Goal: Task Accomplishment & Management: Use online tool/utility

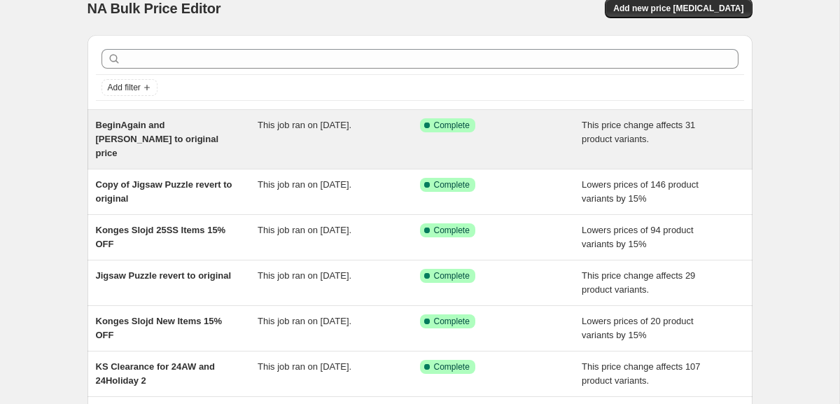
scroll to position [1, 0]
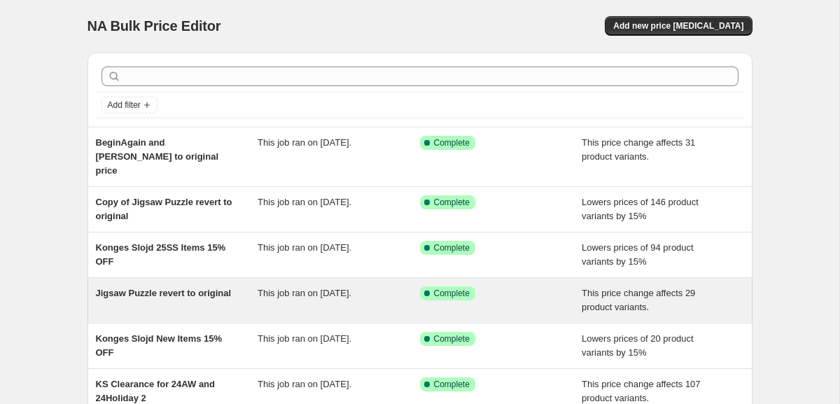
click at [190, 288] on span "Jigsaw Puzzle revert to original" at bounding box center [164, 293] width 136 height 11
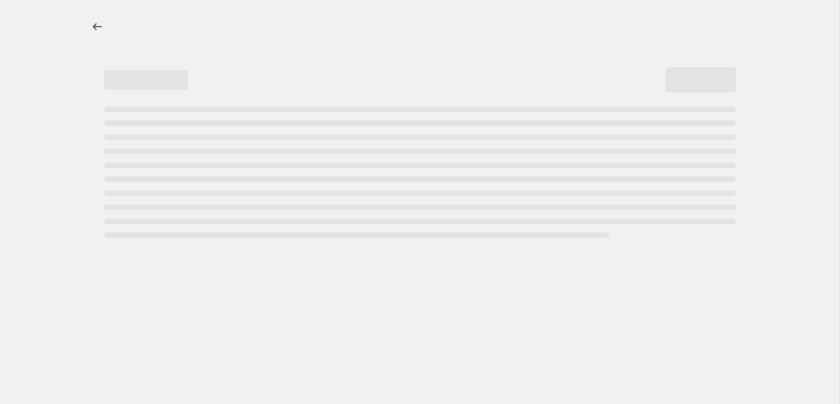
select select "ecap"
select select "to"
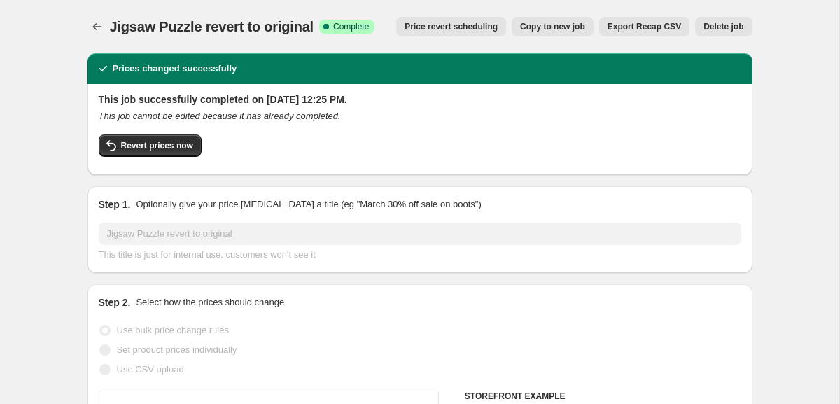
select select "collection"
click at [555, 30] on span "Copy to new job" at bounding box center [552, 26] width 65 height 11
select select "ecap"
select select "to"
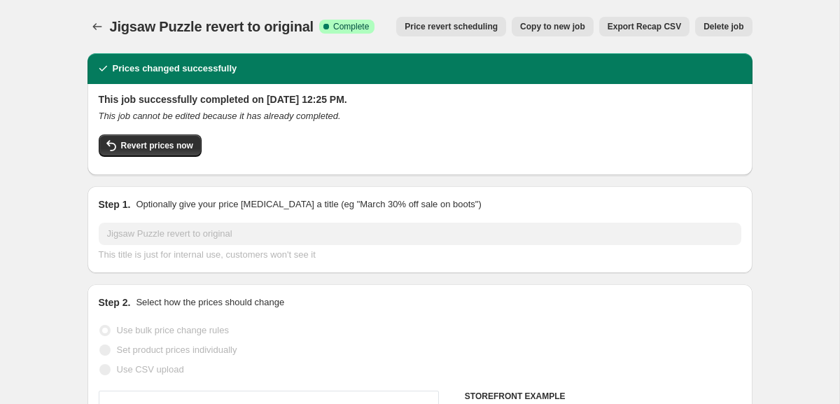
select select "collection"
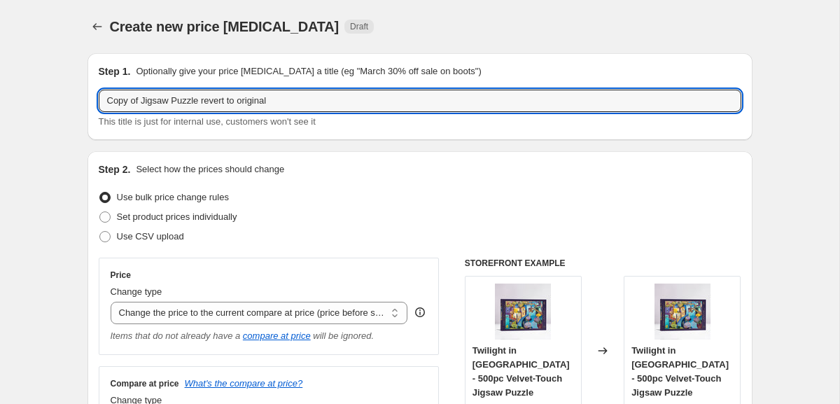
drag, startPoint x: 139, startPoint y: 100, endPoint x: 74, endPoint y: 99, distance: 65.8
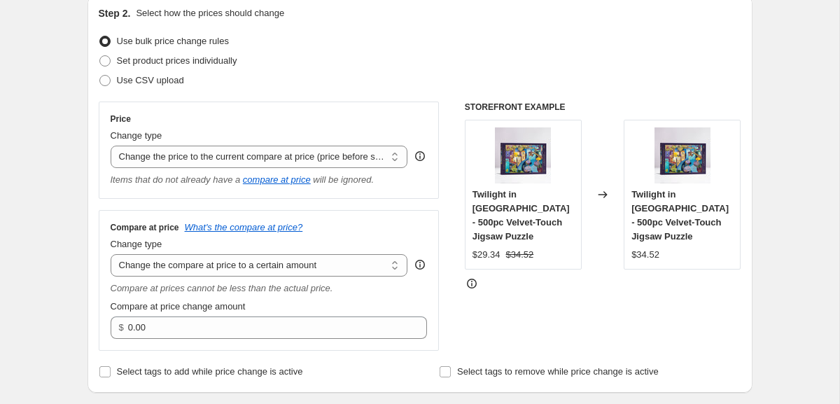
scroll to position [186, 0]
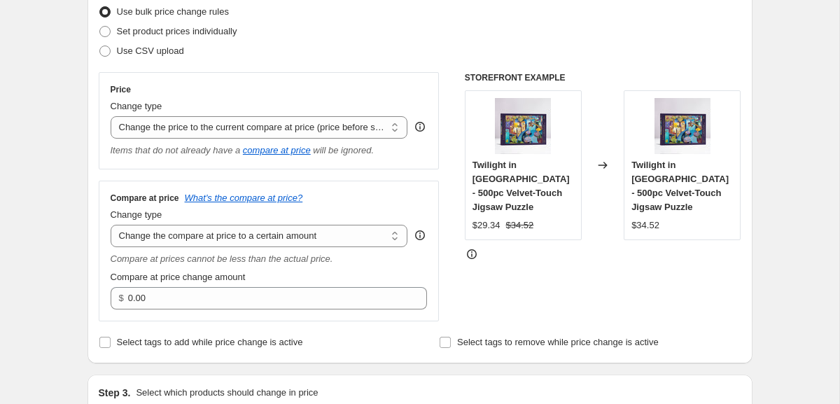
type input "Jigsaw Puzzle revert to original"
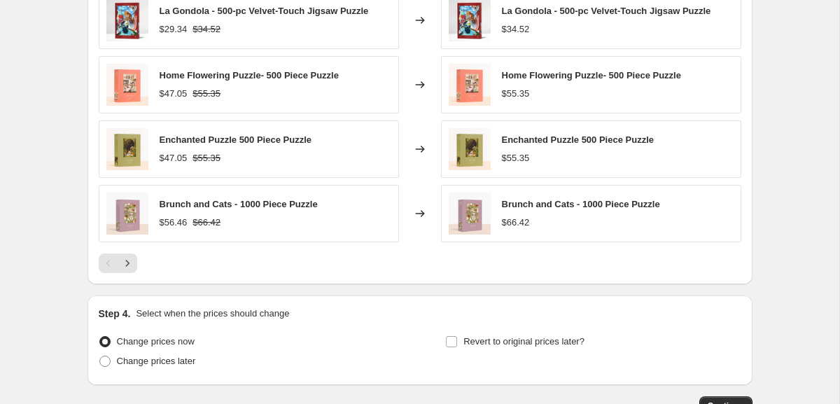
scroll to position [975, 0]
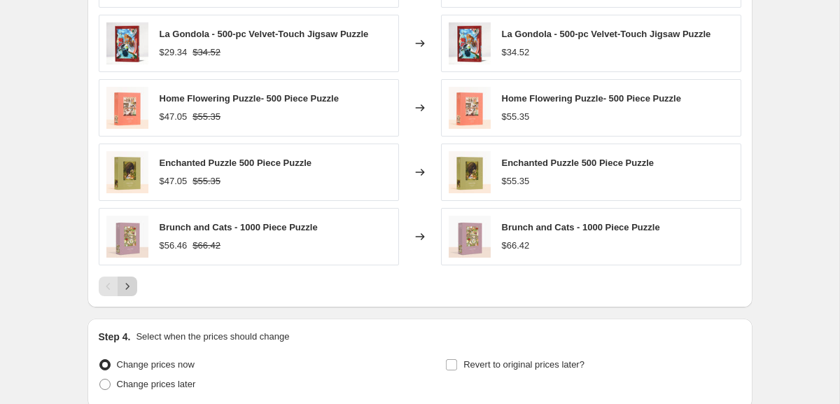
click at [133, 289] on icon "Next" at bounding box center [127, 286] width 14 height 14
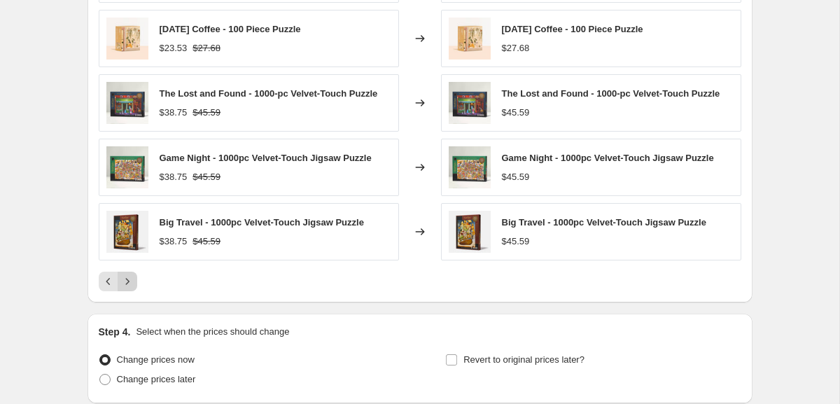
click at [127, 281] on icon "Next" at bounding box center [127, 282] width 4 height 6
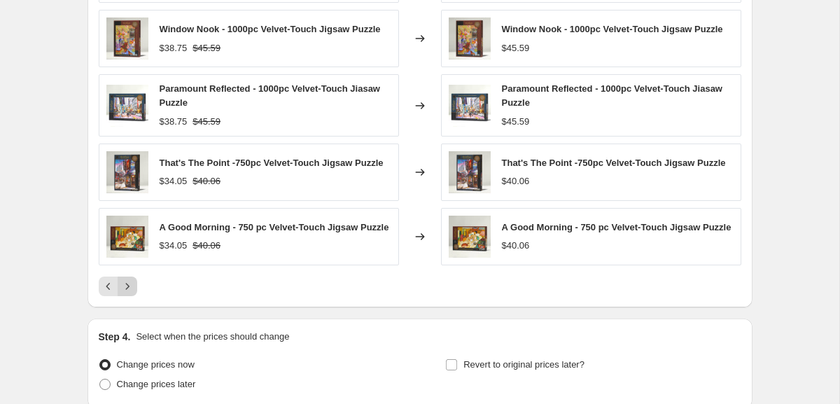
click at [127, 293] on icon "Next" at bounding box center [127, 286] width 14 height 14
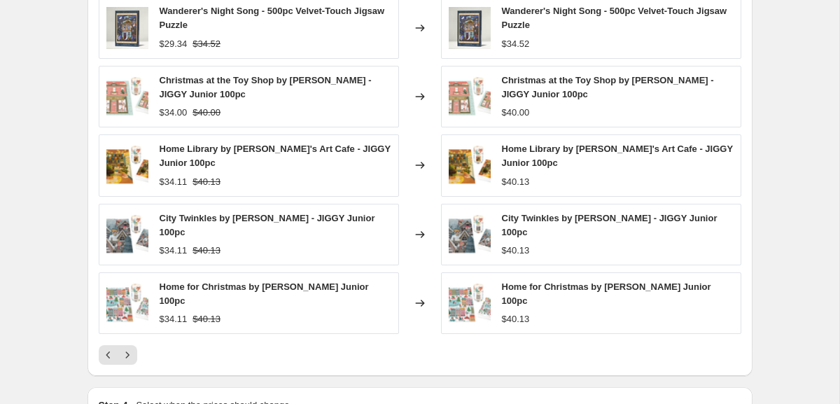
scroll to position [947, 0]
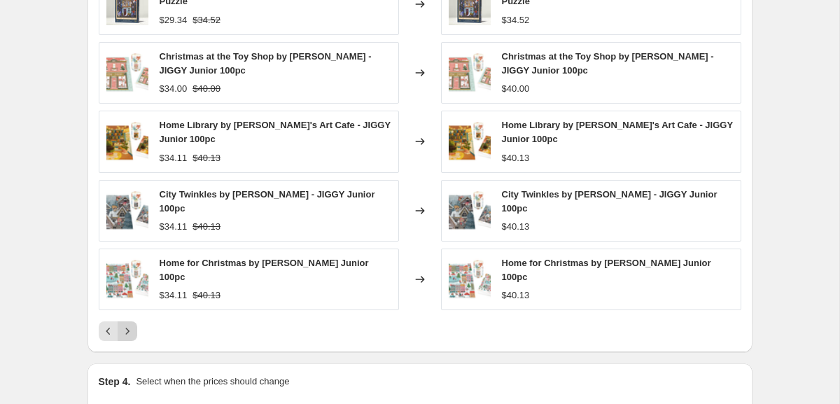
click at [134, 331] on icon "Next" at bounding box center [127, 331] width 14 height 14
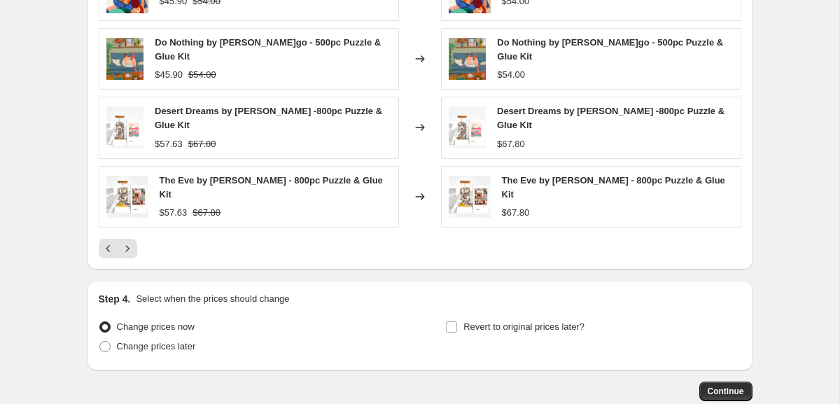
scroll to position [1049, 0]
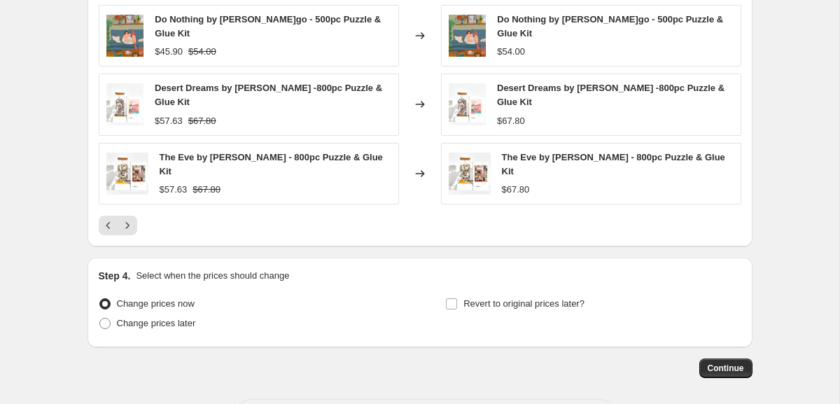
drag, startPoint x: 730, startPoint y: 358, endPoint x: 322, endPoint y: 240, distance: 424.2
click at [134, 220] on button "Next" at bounding box center [128, 226] width 20 height 20
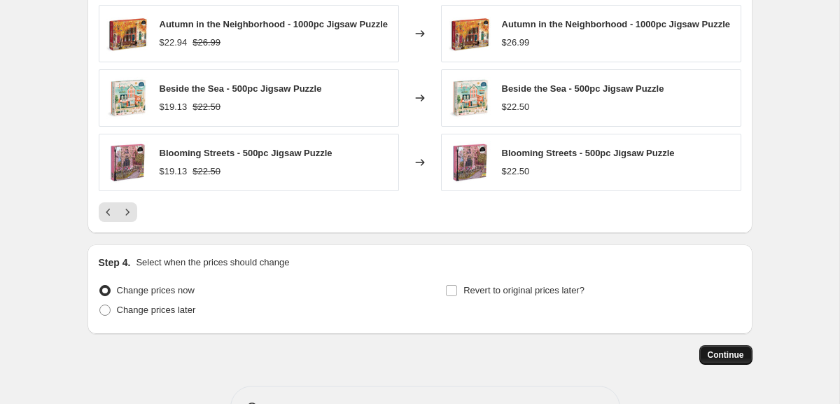
click at [726, 356] on span "Continue" at bounding box center [726, 354] width 36 height 11
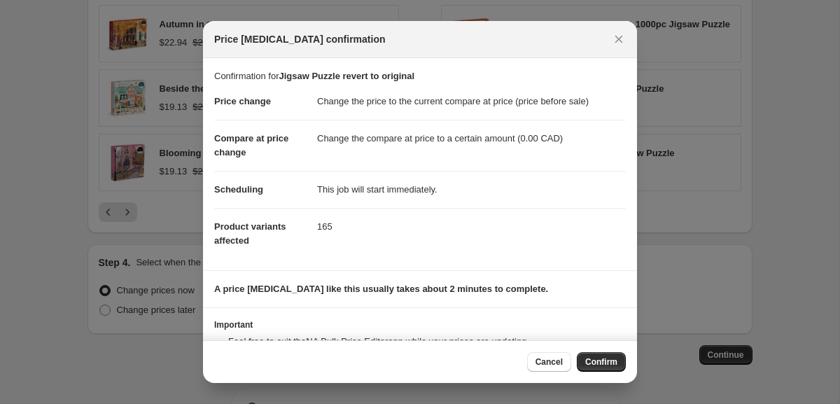
scroll to position [56, 0]
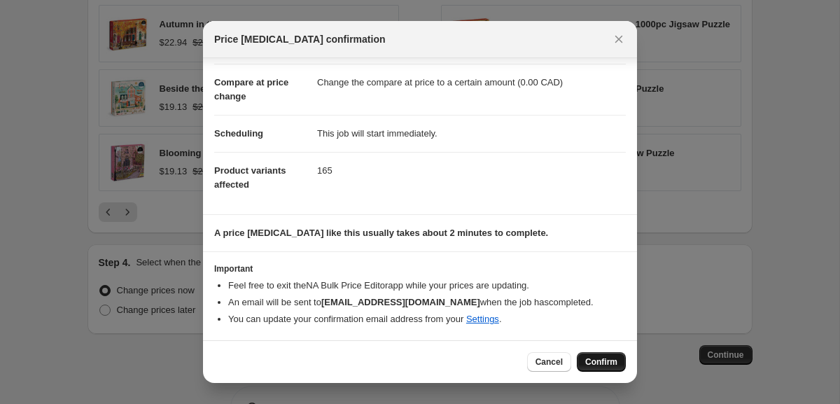
click at [608, 356] on span "Confirm" at bounding box center [601, 361] width 32 height 11
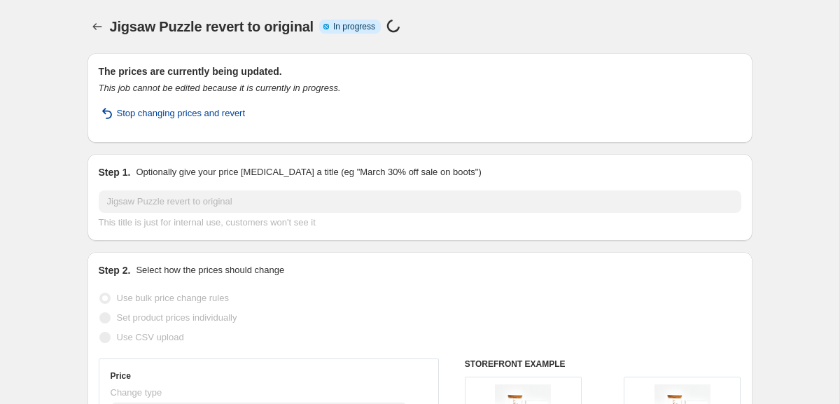
click at [217, 120] on span "Stop changing prices and revert" at bounding box center [181, 113] width 129 height 14
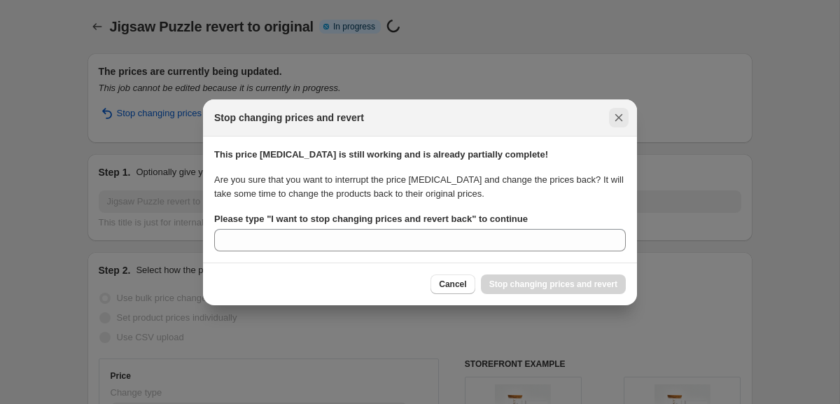
click at [621, 118] on icon "Close" at bounding box center [619, 118] width 14 height 14
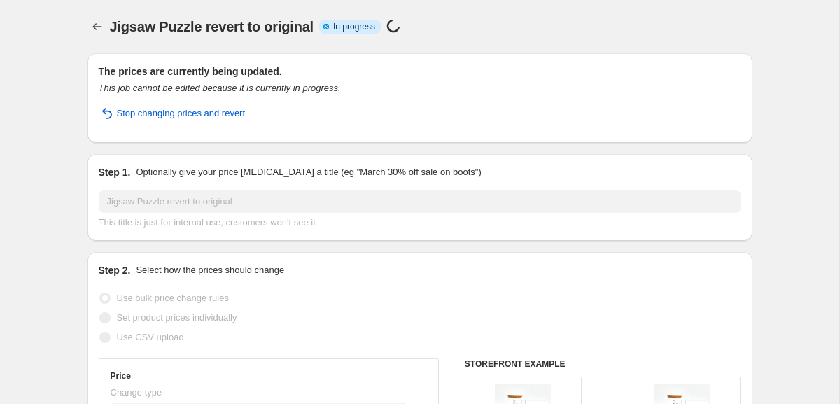
click at [318, 125] on div "Stop changing prices and revert" at bounding box center [420, 118] width 643 height 25
click at [288, 76] on h2 "The prices are currently being updated." at bounding box center [420, 71] width 643 height 14
select select "ecap"
select select "to"
select select "collection"
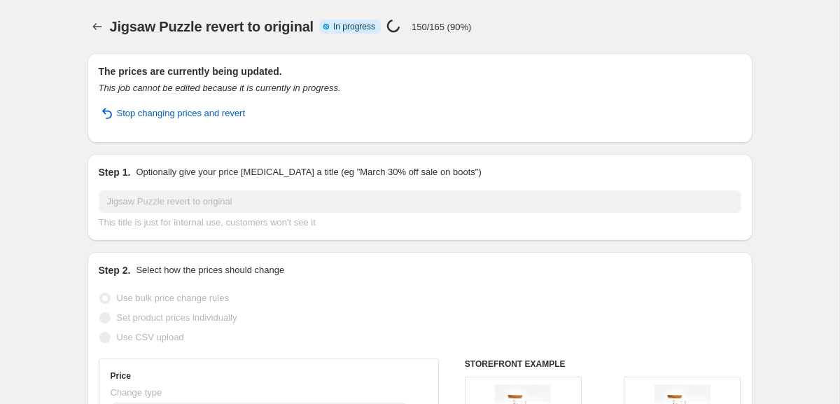
select select "collection"
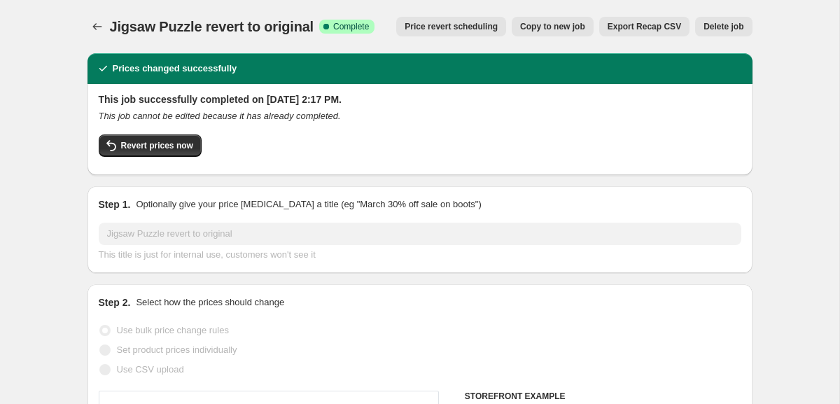
click at [406, 127] on div "This job successfully completed on [DATE] 2:17 PM. This job cannot be edited be…" at bounding box center [420, 127] width 643 height 71
click at [310, 7] on div "Jigsaw Puzzle revert to original. This page is ready Jigsaw Puzzle revert to or…" at bounding box center [420, 26] width 665 height 53
click at [102, 25] on icon "Price change jobs" at bounding box center [97, 27] width 14 height 14
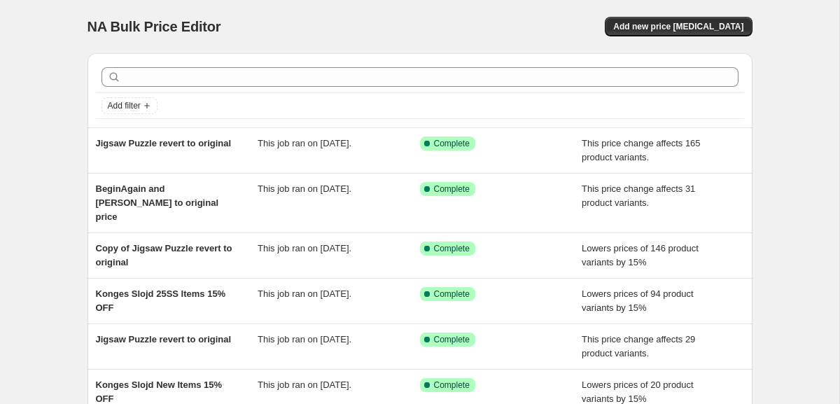
click at [727, 14] on div "NA Bulk Price Editor. This page is ready NA Bulk Price Editor Add new price [ME…" at bounding box center [420, 26] width 665 height 53
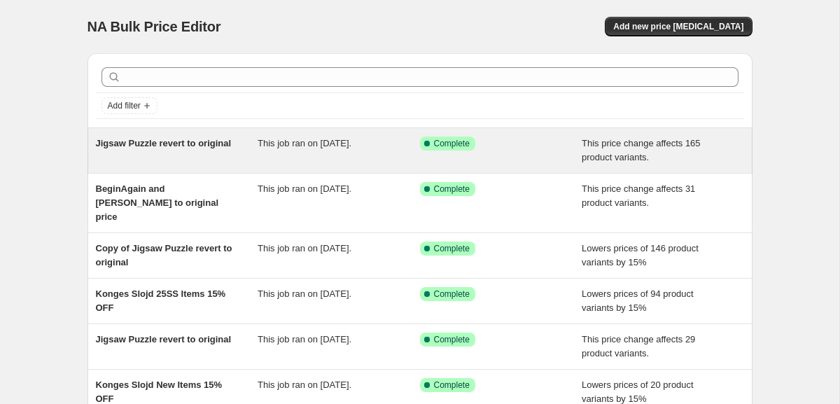
click at [160, 151] on div "Jigsaw Puzzle revert to original" at bounding box center [177, 151] width 162 height 28
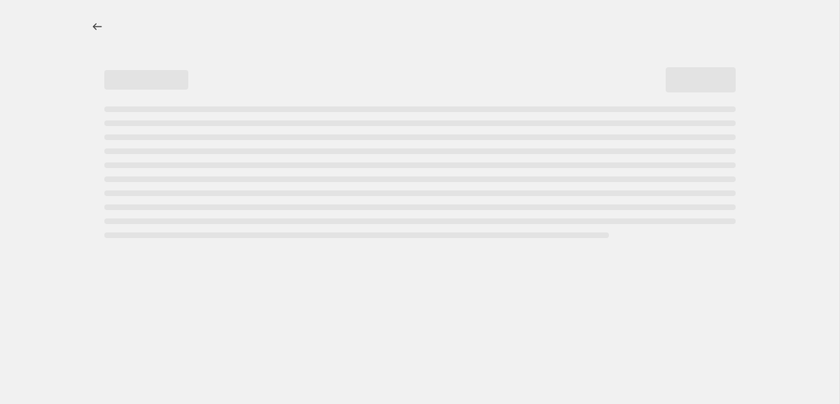
select select "ecap"
select select "to"
select select "collection"
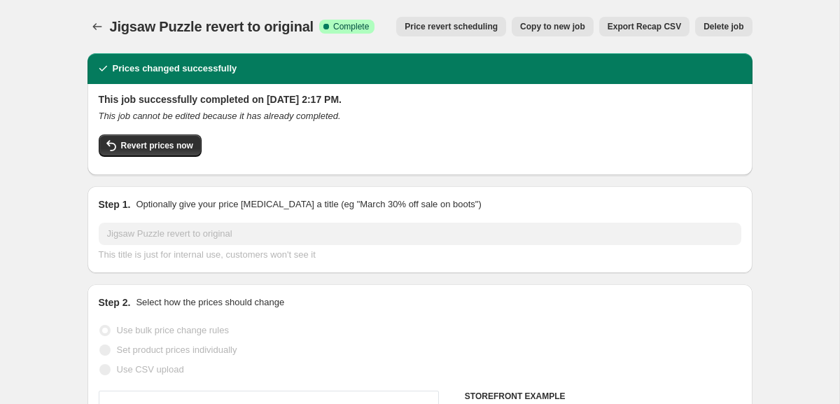
click at [576, 31] on span "Copy to new job" at bounding box center [552, 26] width 65 height 11
select select "ecap"
select select "to"
select select "collection"
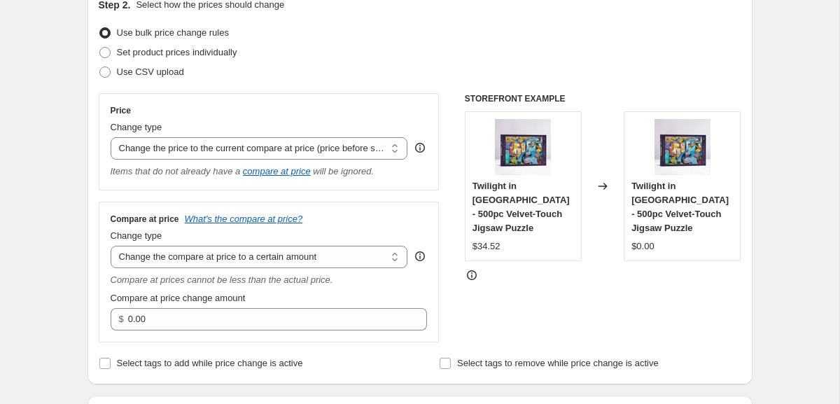
scroll to position [187, 0]
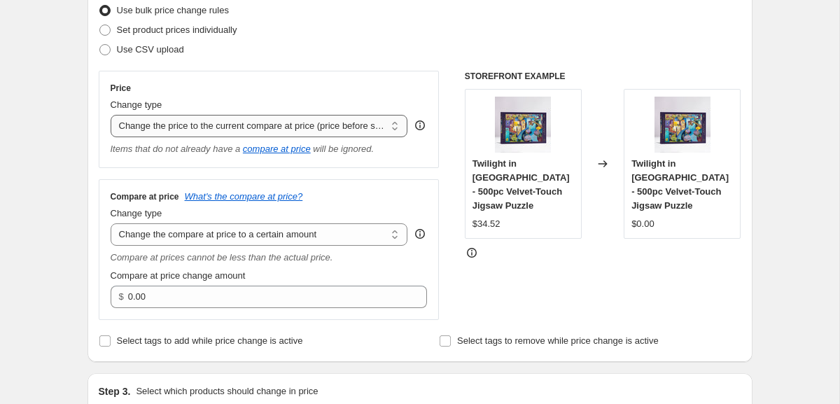
click at [287, 123] on select "Change the price to a certain amount Change the price by a certain amount Chang…" at bounding box center [260, 126] width 298 height 22
click at [111, 115] on select "Change the price to a certain amount Change the price by a certain amount Chang…" at bounding box center [260, 126] width 298 height 22
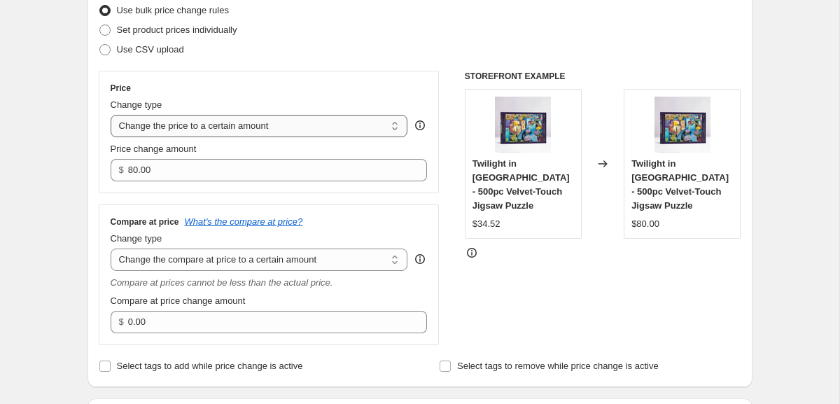
click at [267, 125] on select "Change the price to a certain amount Change the price by a certain amount Chang…" at bounding box center [260, 126] width 298 height 22
select select "percentage"
click at [111, 115] on select "Change the price to a certain amount Change the price by a certain amount Chang…" at bounding box center [260, 126] width 298 height 22
type input "-15"
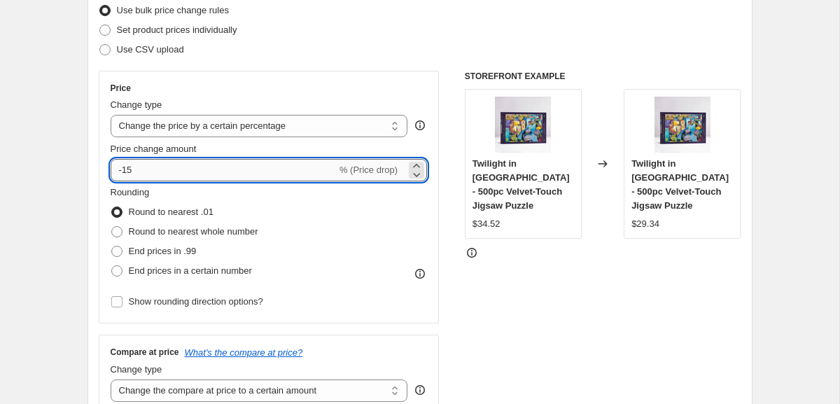
click at [232, 169] on input "-15" at bounding box center [224, 170] width 226 height 22
type input "-10"
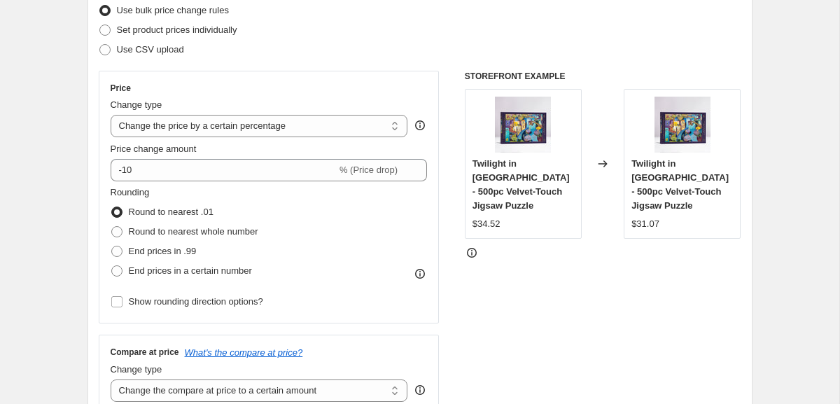
scroll to position [305, 0]
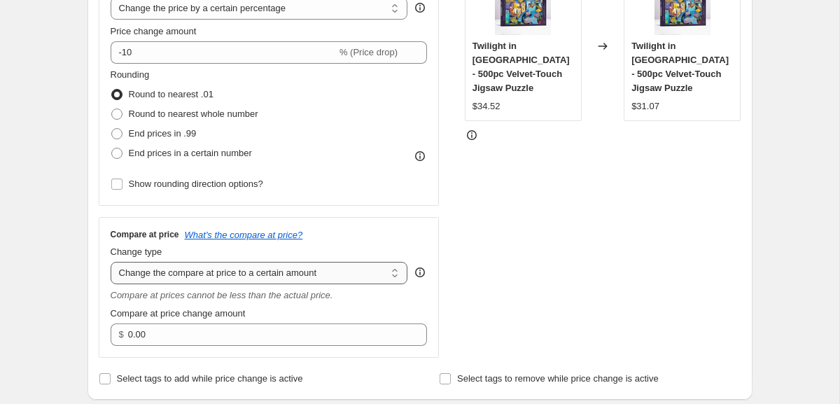
click at [269, 275] on select "Change the compare at price to the current price (sale) Change the compare at p…" at bounding box center [260, 273] width 298 height 22
select select "ep"
click at [111, 262] on select "Change the compare at price to the current price (sale) Change the compare at p…" at bounding box center [260, 273] width 298 height 22
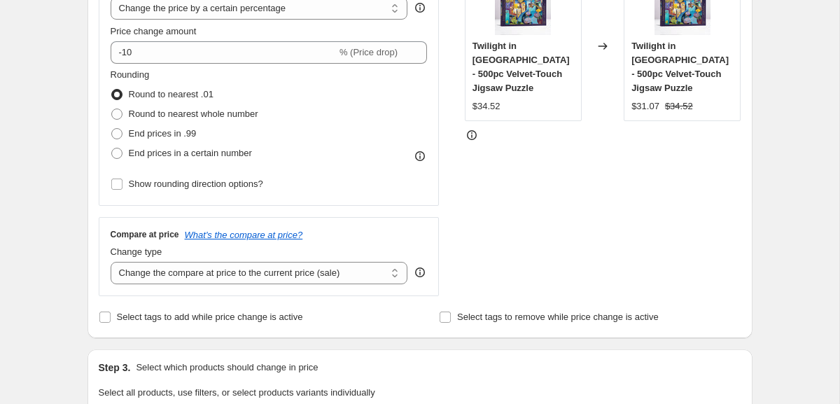
click at [260, 295] on div "Compare at price What's the compare at price? Change type Change the compare at…" at bounding box center [269, 256] width 341 height 78
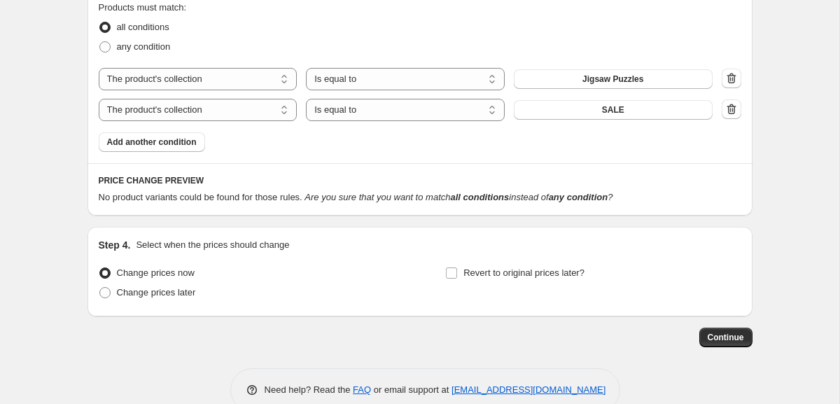
scroll to position [784, 0]
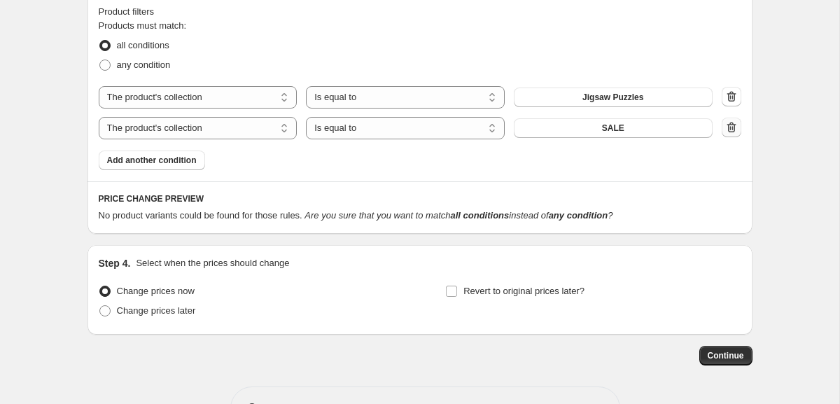
click at [730, 132] on icon "button" at bounding box center [731, 127] width 9 height 11
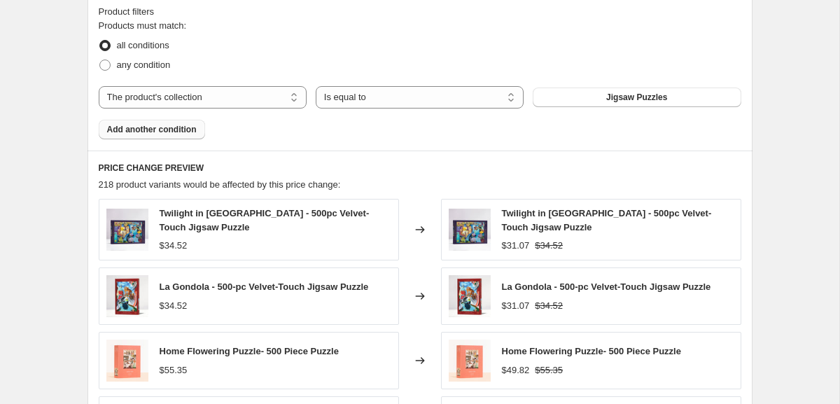
click at [184, 137] on button "Add another condition" at bounding box center [152, 130] width 106 height 20
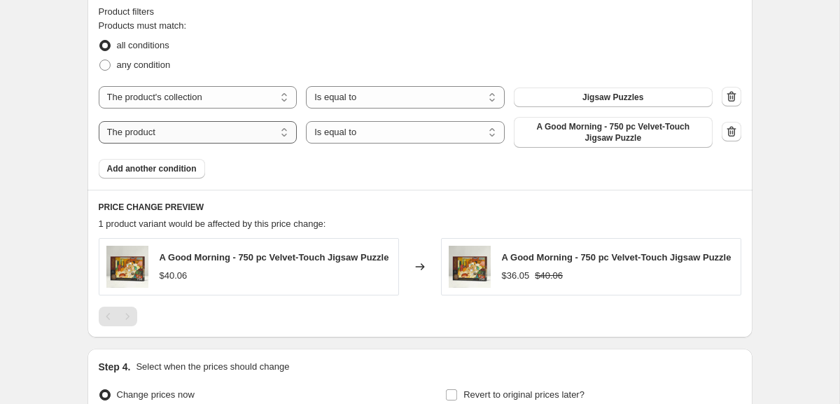
click at [252, 132] on select "The product The product's collection The product's tag The product's vendor The…" at bounding box center [198, 132] width 199 height 22
select select "inventory_quantity"
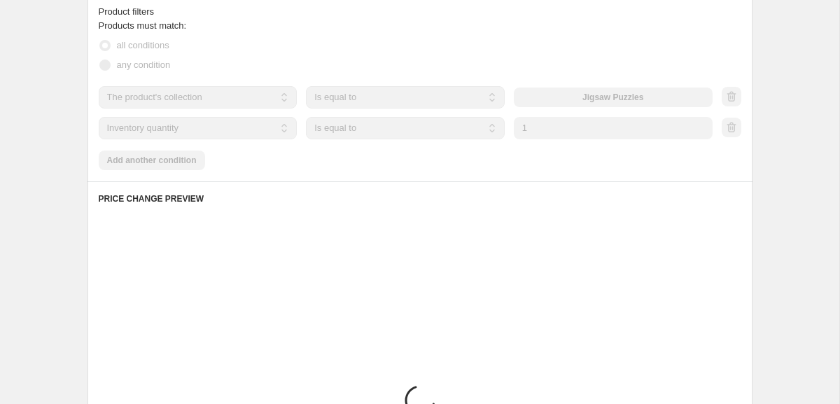
click at [382, 130] on select "Is equal to Is not equal to Is greater than Is less than" at bounding box center [405, 128] width 199 height 22
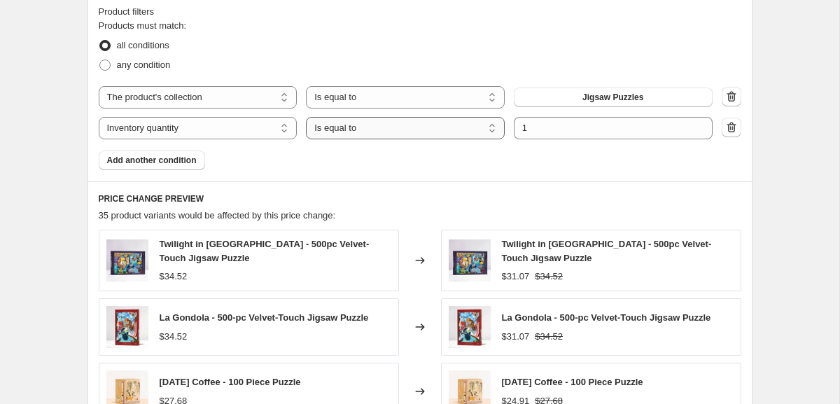
select select ">"
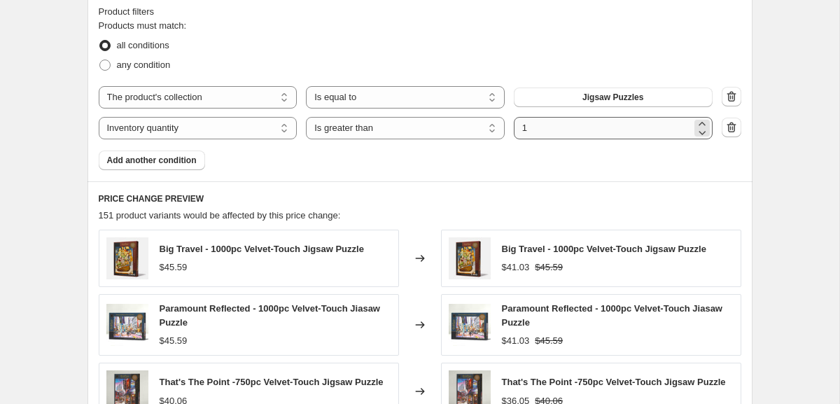
click at [529, 128] on input "1" at bounding box center [603, 128] width 178 height 22
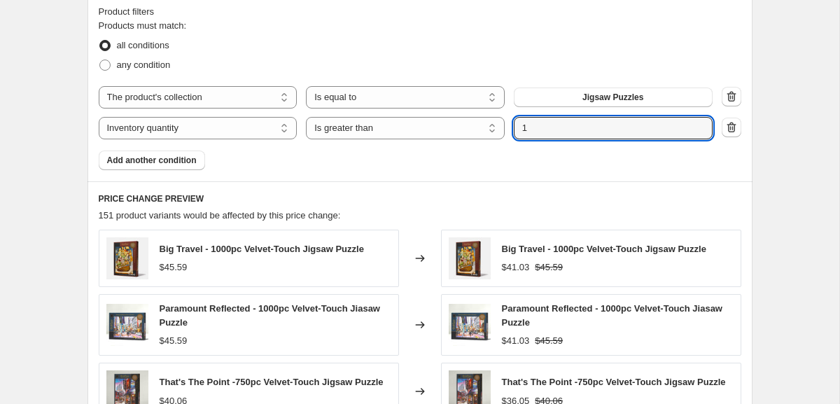
drag, startPoint x: 529, startPoint y: 128, endPoint x: 513, endPoint y: 128, distance: 16.8
click at [515, 128] on input "1" at bounding box center [603, 128] width 178 height 22
click at [492, 143] on div "Products must match: all conditions any condition The product The product's col…" at bounding box center [420, 94] width 643 height 151
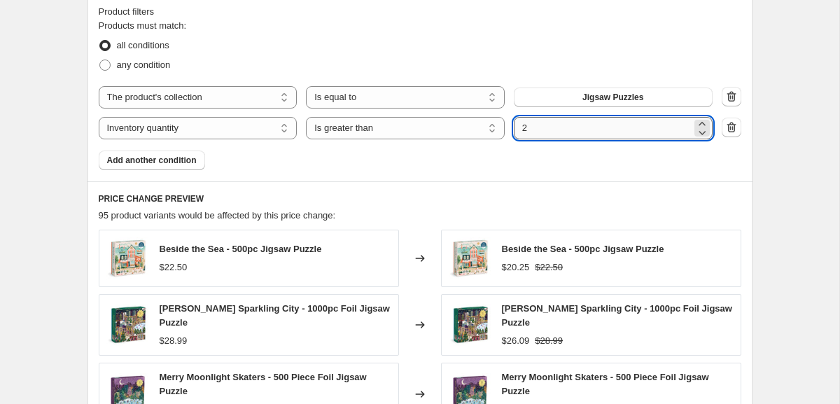
drag, startPoint x: 524, startPoint y: 130, endPoint x: 532, endPoint y: 130, distance: 7.7
click at [532, 130] on input "2" at bounding box center [603, 128] width 178 height 22
type input "3"
click at [490, 148] on div "Products must match: all conditions any condition The product The product's col…" at bounding box center [420, 94] width 643 height 151
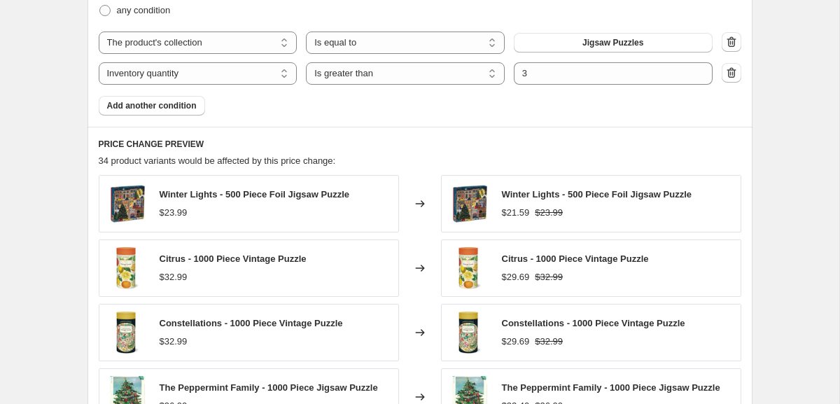
click at [476, 130] on div "PRICE CHANGE PREVIEW 34 product variants would be affected by this price change…" at bounding box center [420, 329] width 665 height 405
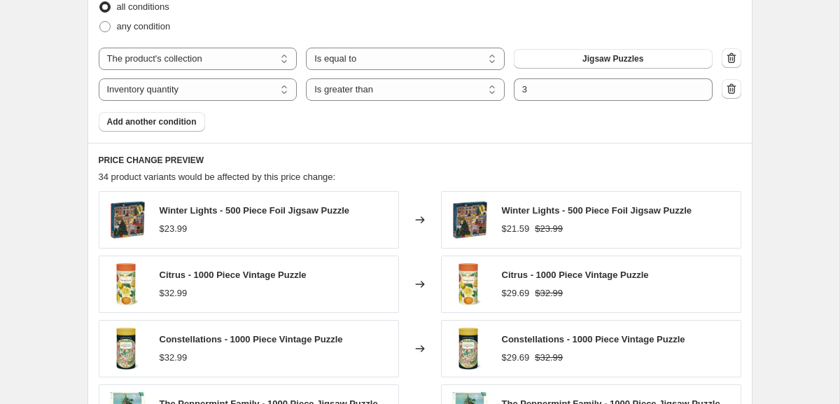
scroll to position [810, 0]
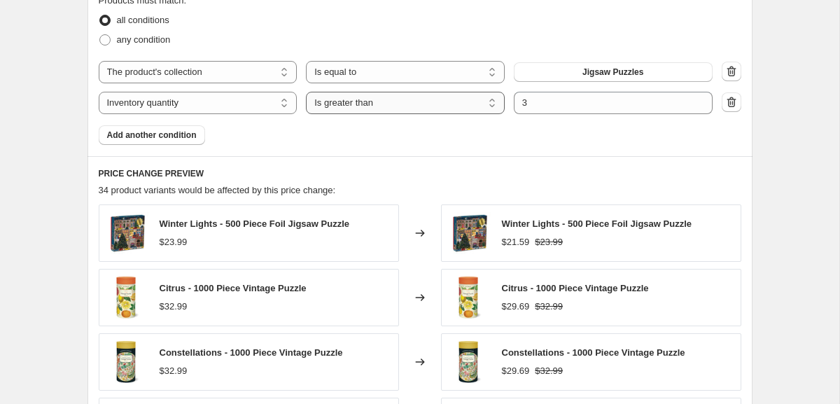
click at [470, 107] on select "Is equal to Is not equal to Is greater than Is less than" at bounding box center [405, 103] width 199 height 22
click at [506, 134] on div "Products must match: all conditions any condition The product The product's col…" at bounding box center [420, 69] width 643 height 151
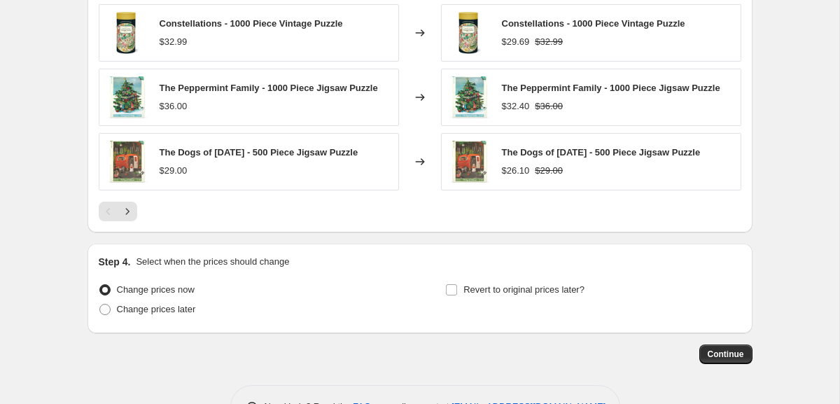
scroll to position [1141, 0]
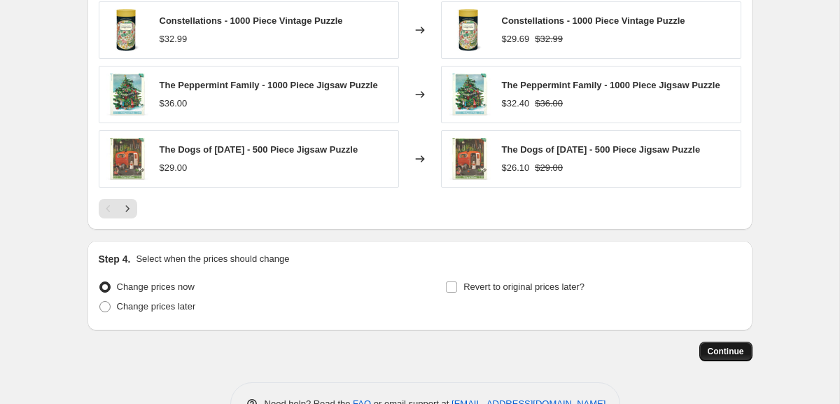
click at [715, 350] on span "Continue" at bounding box center [726, 351] width 36 height 11
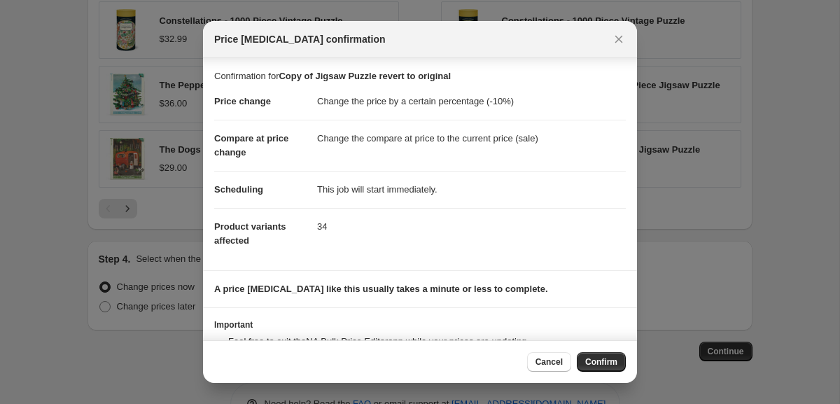
scroll to position [56, 0]
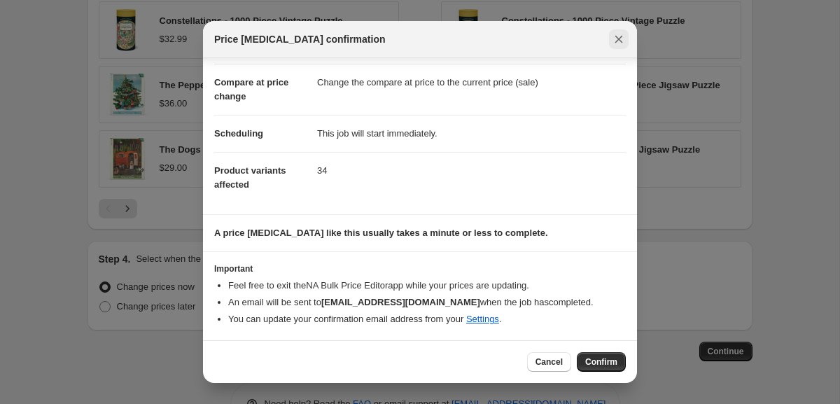
click at [619, 44] on icon "Close" at bounding box center [619, 39] width 14 height 14
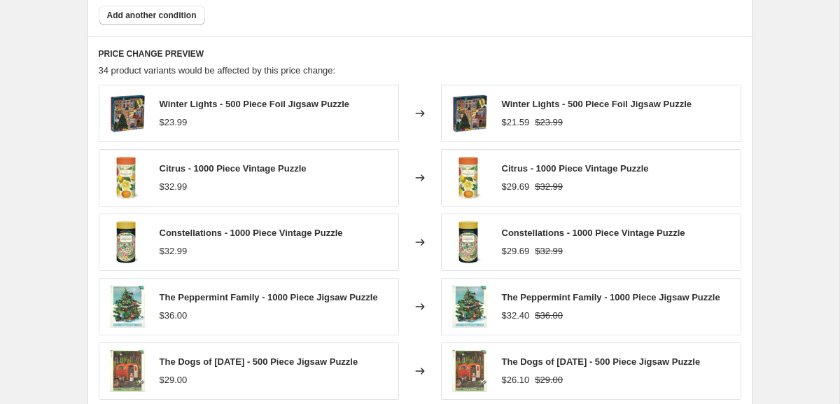
scroll to position [1184, 0]
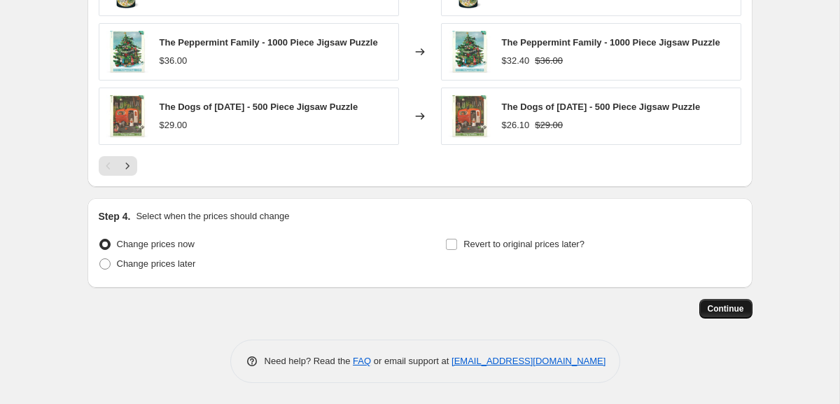
click at [713, 310] on span "Continue" at bounding box center [726, 308] width 36 height 11
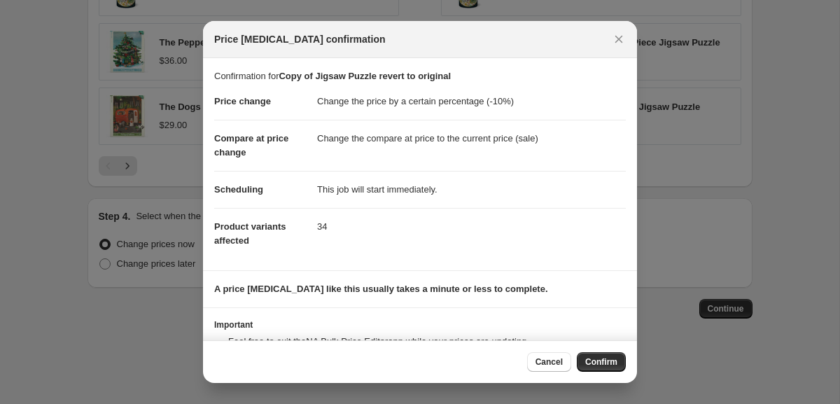
scroll to position [56, 0]
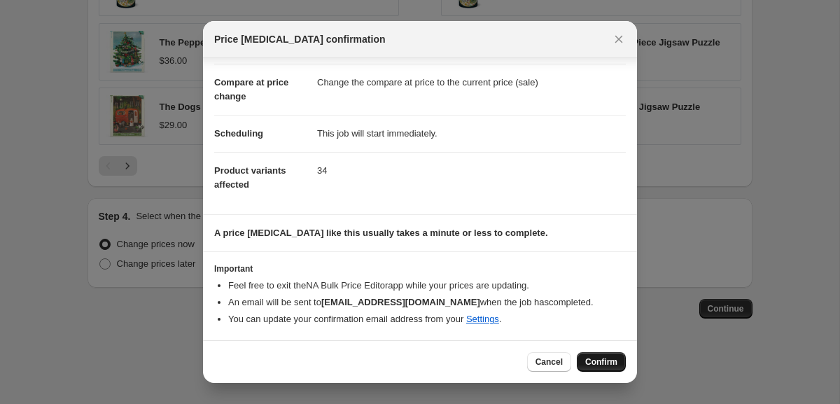
click at [595, 356] on button "Confirm" at bounding box center [601, 362] width 49 height 20
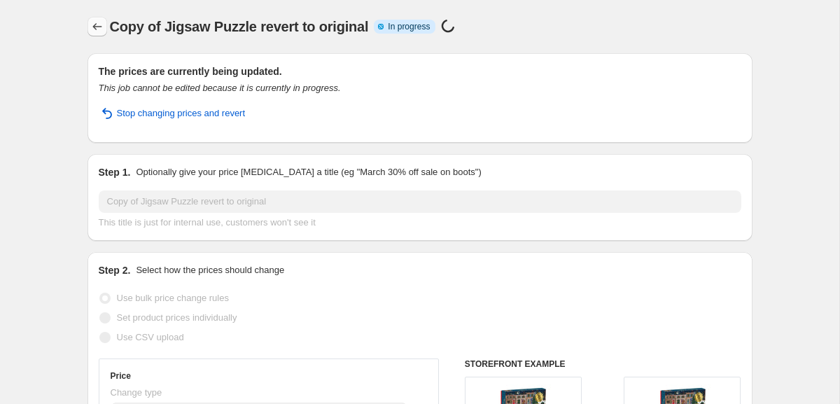
click at [104, 30] on button "Price change jobs" at bounding box center [98, 27] width 20 height 20
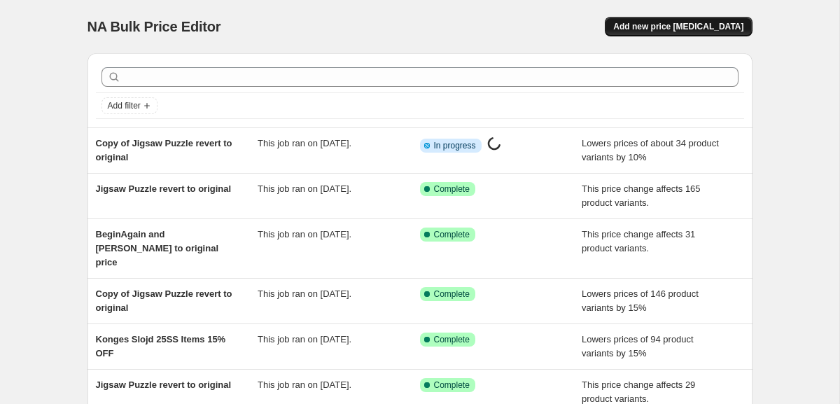
click at [696, 20] on button "Add new price [MEDICAL_DATA]" at bounding box center [678, 27] width 147 height 20
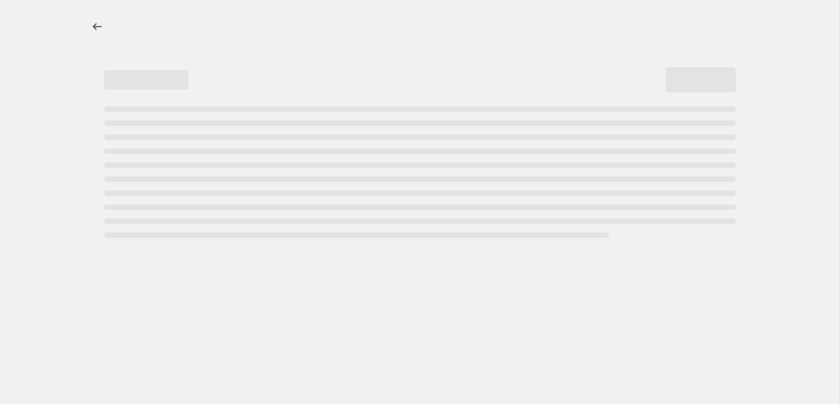
select select "percentage"
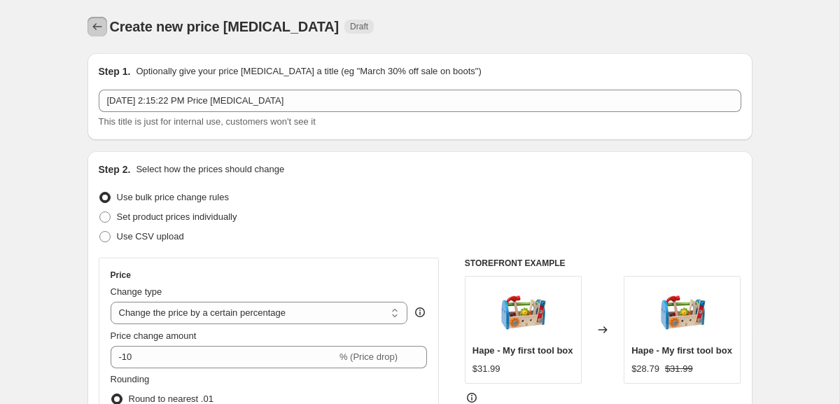
click at [97, 26] on icon "Price change jobs" at bounding box center [97, 27] width 14 height 14
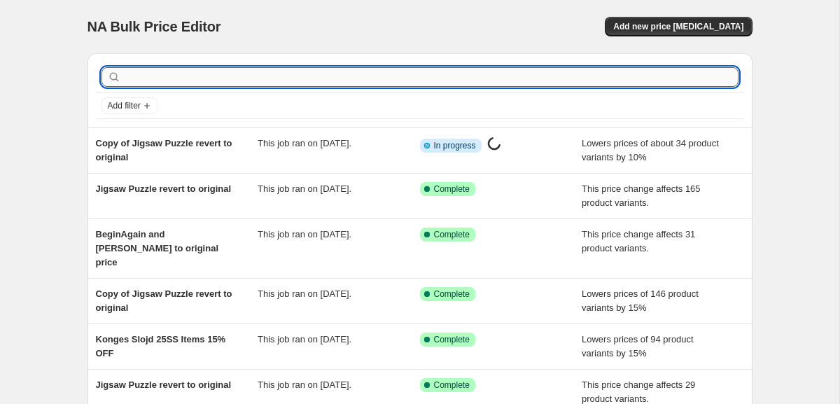
click at [264, 68] on input "text" at bounding box center [431, 77] width 615 height 20
type input "Candylab"
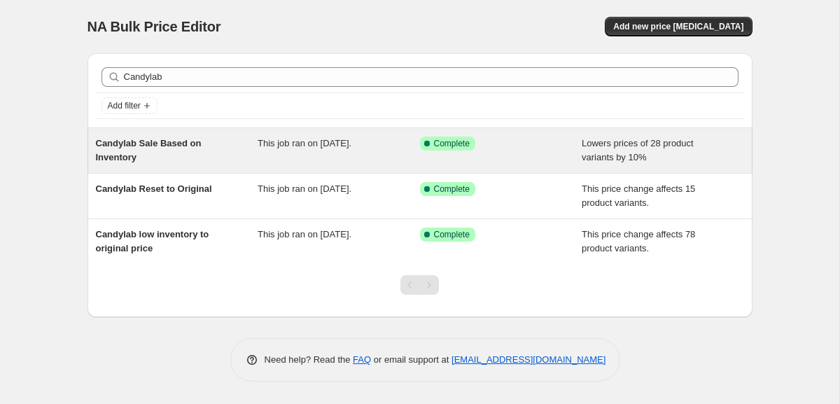
click at [188, 142] on span "Candylab Sale Based on Inventory" at bounding box center [149, 150] width 106 height 25
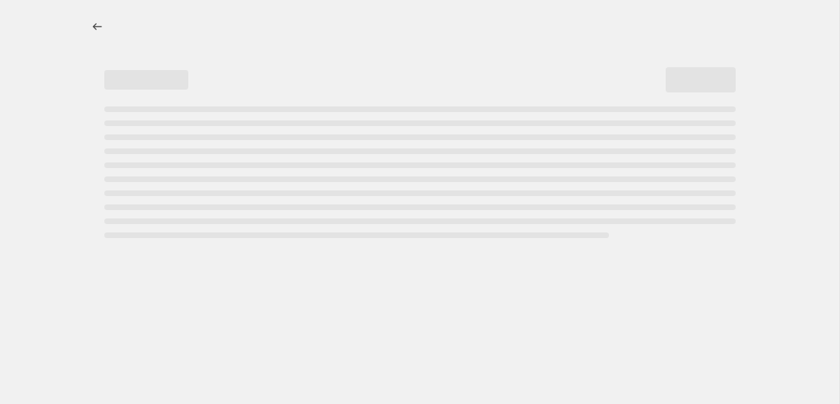
select select "percentage"
select select "collection"
select select "inventory_quantity"
select select ">"
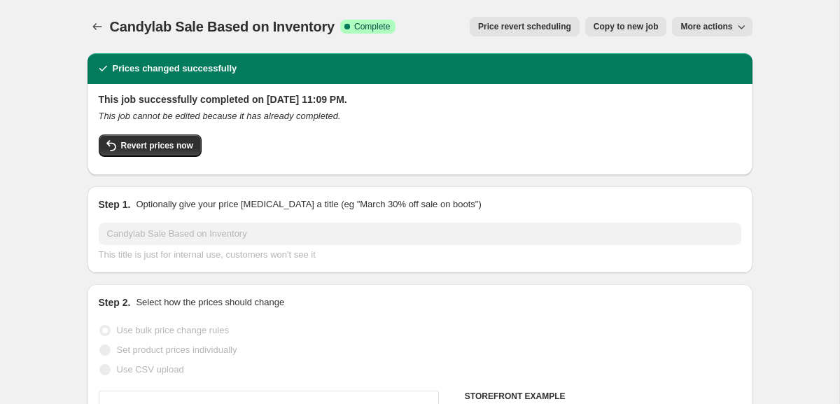
click at [641, 29] on span "Copy to new job" at bounding box center [626, 26] width 65 height 11
select select "percentage"
select select "collection"
select select "inventory_quantity"
select select ">"
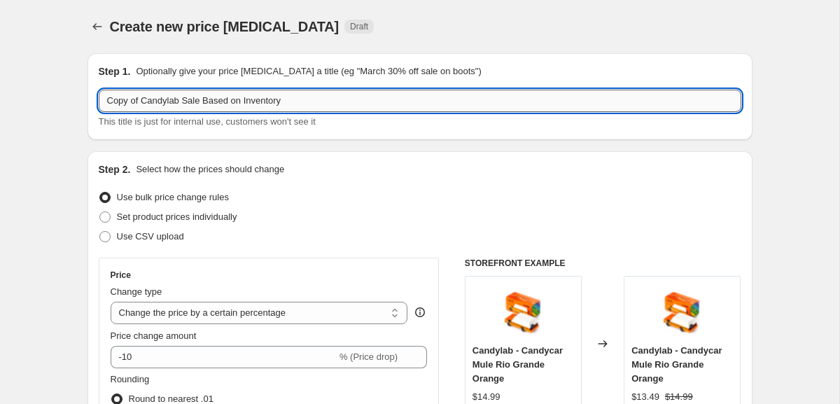
click at [300, 104] on input "Copy of Candylab Sale Based on Inventory" at bounding box center [420, 101] width 643 height 22
drag, startPoint x: 141, startPoint y: 100, endPoint x: 29, endPoint y: 100, distance: 112.7
type input "Candylab Sale Based on Inventory"
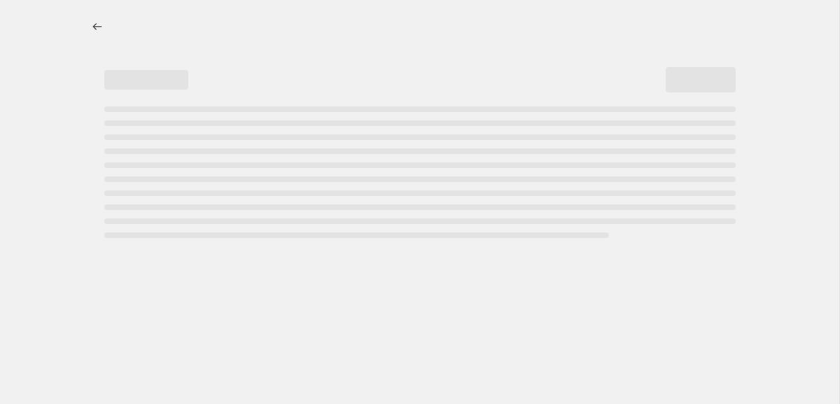
select select "percentage"
select select "collection"
select select "inventory_quantity"
select select ">"
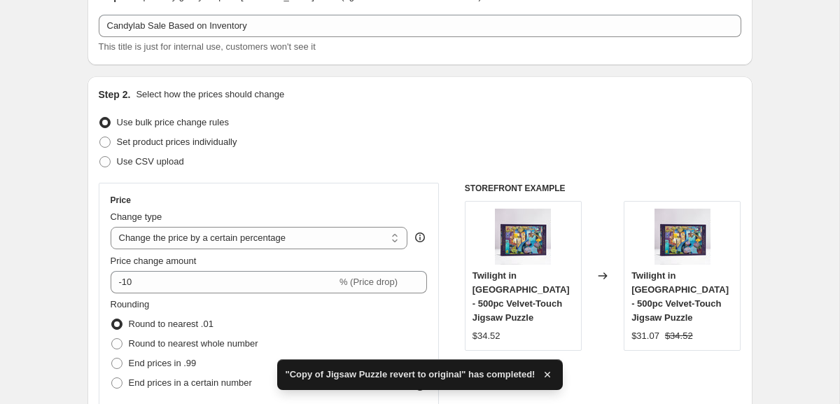
scroll to position [141, 0]
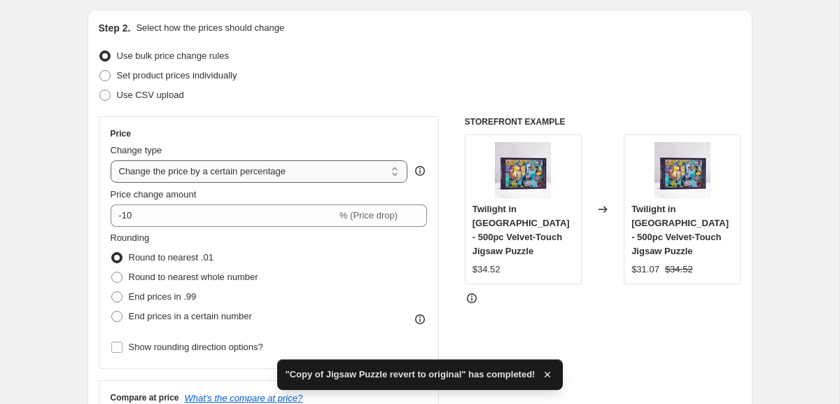
click at [291, 179] on select "Change the price to a certain amount Change the price by a certain amount Chang…" at bounding box center [260, 171] width 298 height 22
select select "ecap"
click at [111, 160] on select "Change the price to a certain amount Change the price by a certain amount Chang…" at bounding box center [260, 171] width 298 height 22
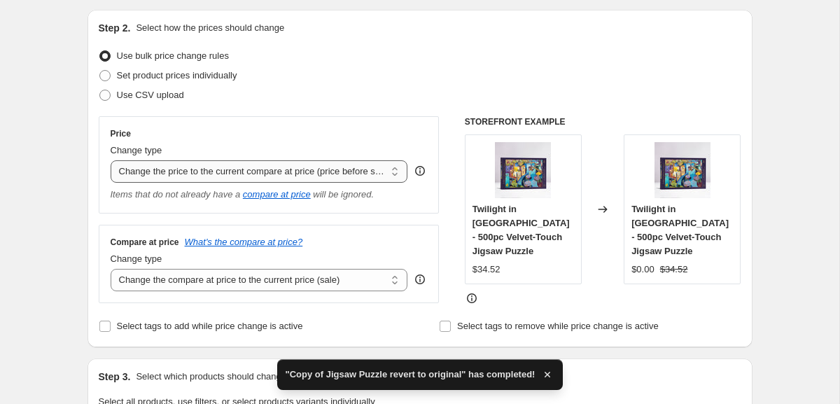
click at [285, 172] on select "Change the price to a certain amount Change the price by a certain amount Chang…" at bounding box center [260, 171] width 298 height 22
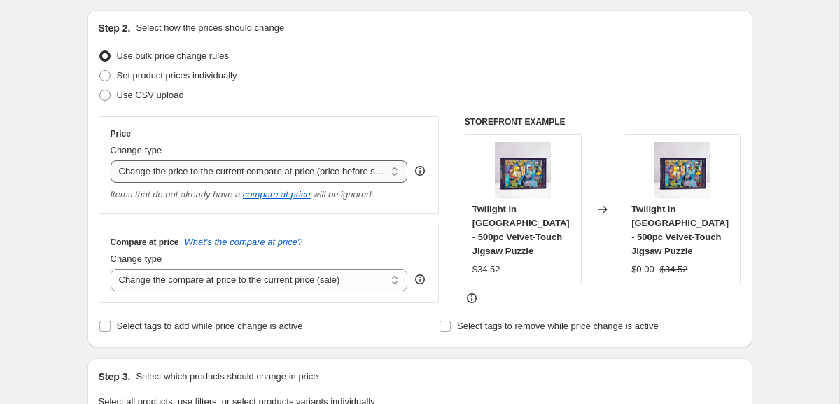
click at [111, 160] on select "Change the price to a certain amount Change the price by a certain amount Chang…" at bounding box center [260, 171] width 298 height 22
click at [204, 196] on icon "Items that do not already have a" at bounding box center [176, 194] width 130 height 11
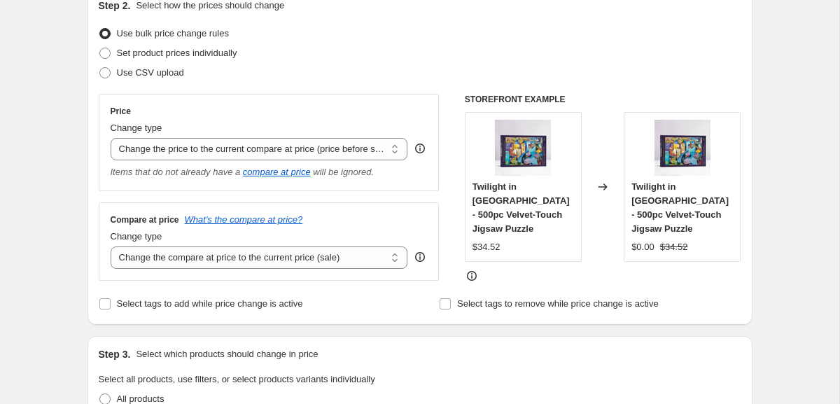
scroll to position [185, 0]
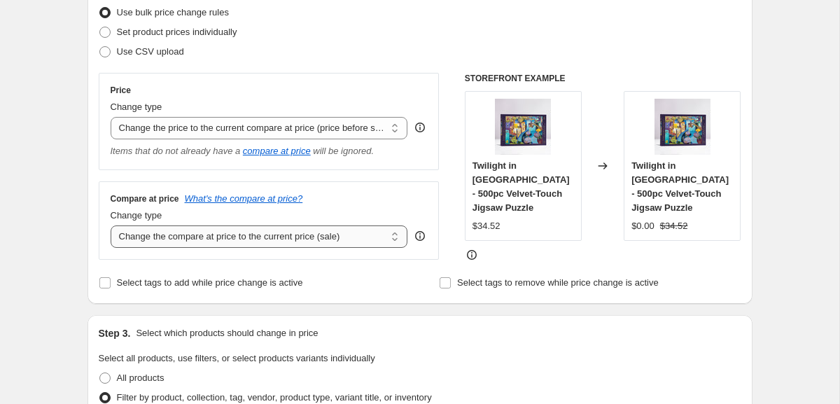
click at [204, 236] on select "Change the compare at price to the current price (sale) Change the compare at p…" at bounding box center [260, 236] width 298 height 22
select select "to"
click at [111, 225] on select "Change the compare at price to the current price (sale) Change the compare at p…" at bounding box center [260, 236] width 298 height 22
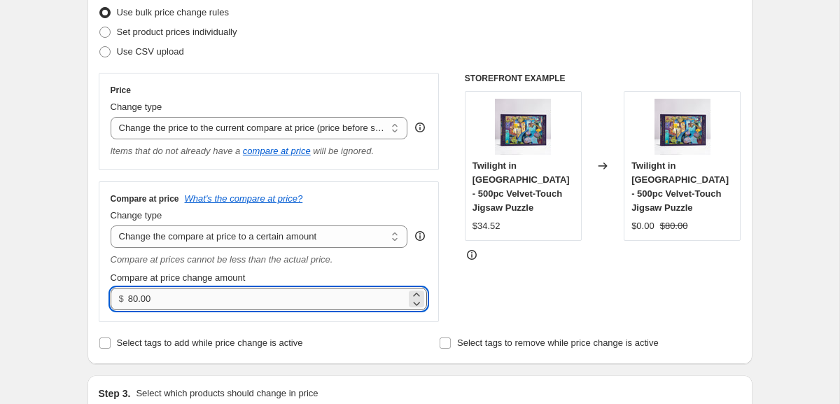
click at [192, 296] on input "80.00" at bounding box center [267, 299] width 278 height 22
type input "0.00"
click at [67, 153] on div "Create new price [MEDICAL_DATA]. This page is ready Create new price [MEDICAL_D…" at bounding box center [420, 401] width 840 height 1172
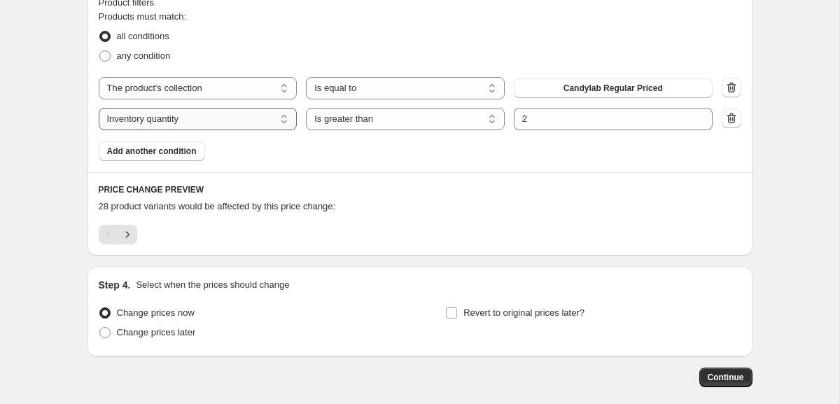
scroll to position [702, 0]
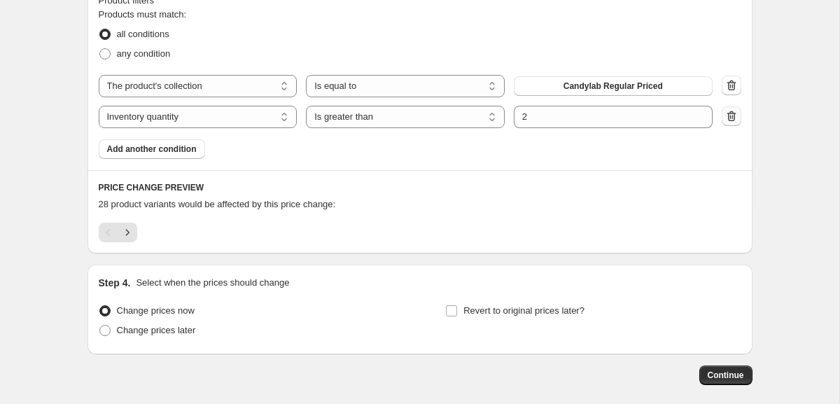
click at [726, 118] on icon "button" at bounding box center [732, 116] width 14 height 14
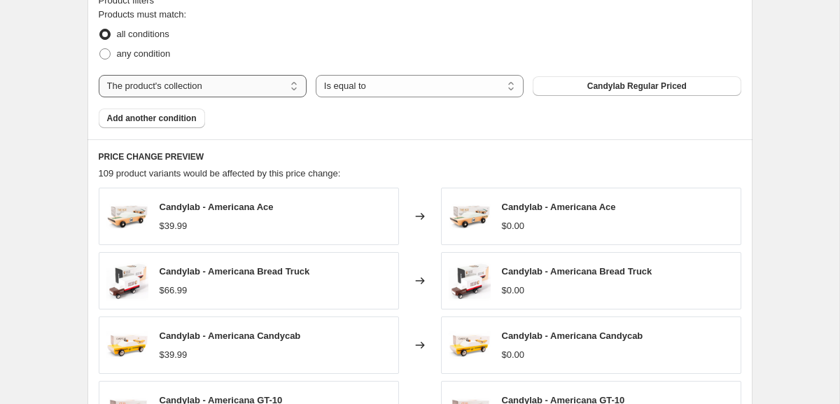
click at [227, 92] on select "The product The product's collection The product's tag The product's vendor The…" at bounding box center [203, 86] width 208 height 22
select select "vendor"
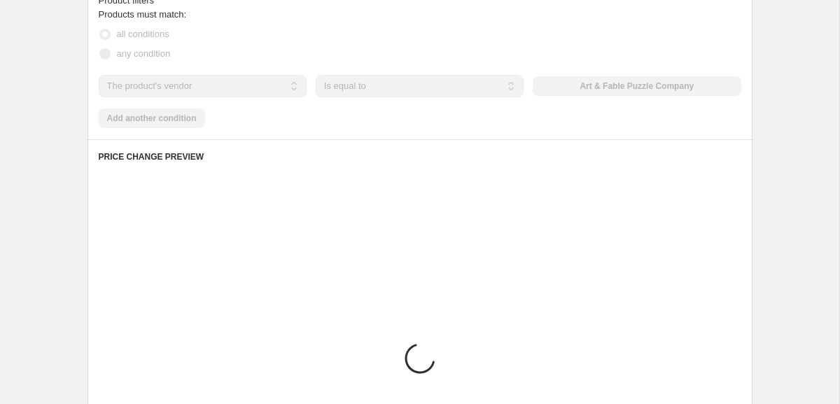
click at [611, 87] on div "Art & Fable Puzzle Company" at bounding box center [637, 86] width 208 height 20
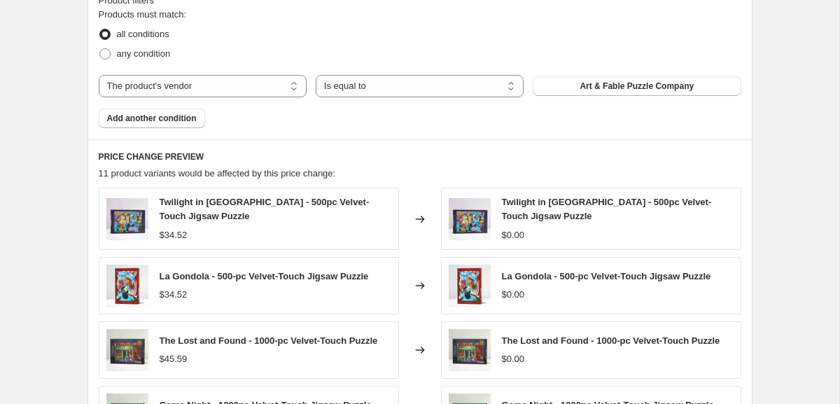
click at [611, 87] on span "Art & Fable Puzzle Company" at bounding box center [637, 86] width 114 height 11
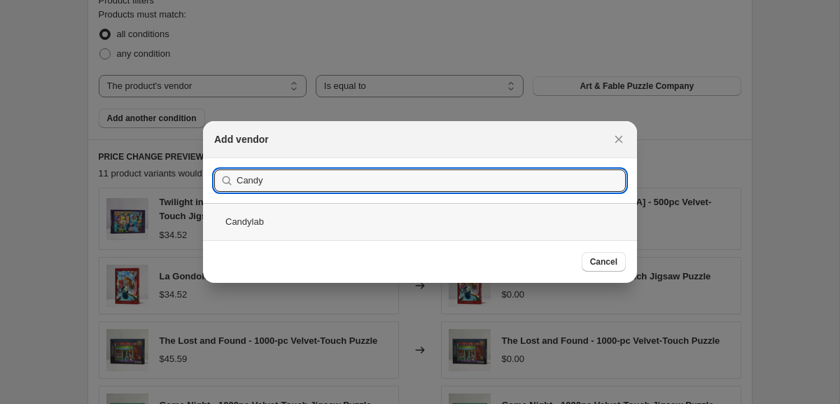
type input "Candy"
click at [299, 214] on div "Candylab" at bounding box center [420, 221] width 434 height 37
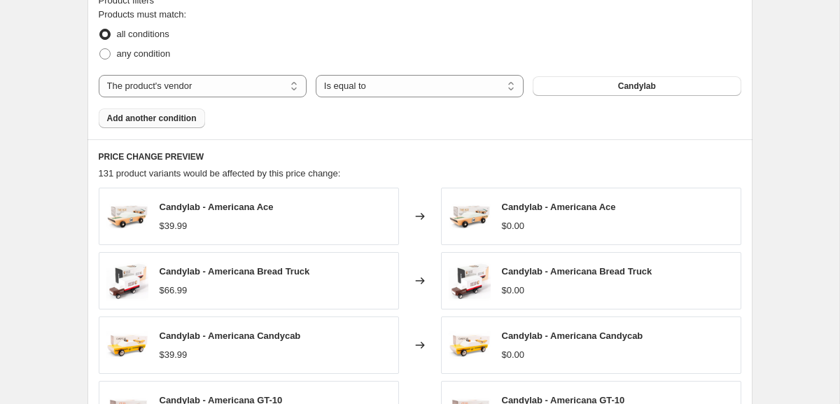
click at [173, 122] on span "Add another condition" at bounding box center [152, 118] width 90 height 11
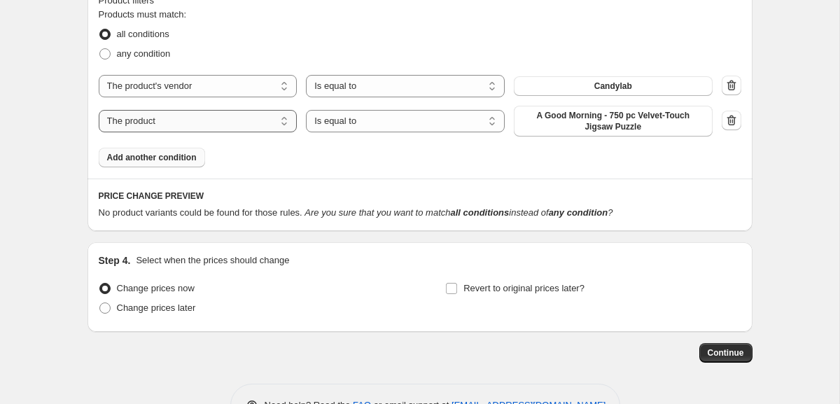
click at [256, 126] on select "The product The product's collection The product's tag The product's vendor The…" at bounding box center [198, 121] width 199 height 22
select select "collection"
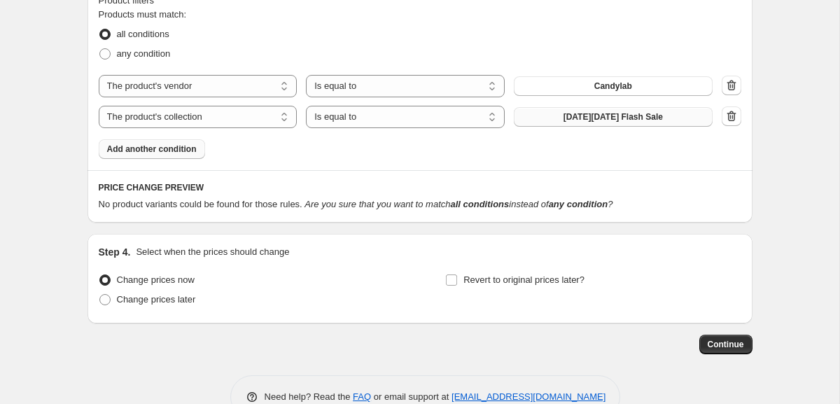
click at [584, 118] on span "[DATE][DATE] Flash Sale" at bounding box center [613, 116] width 99 height 11
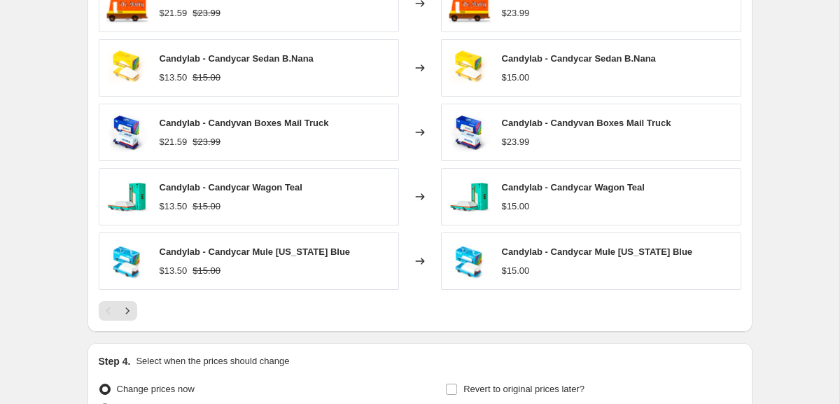
scroll to position [1090, 0]
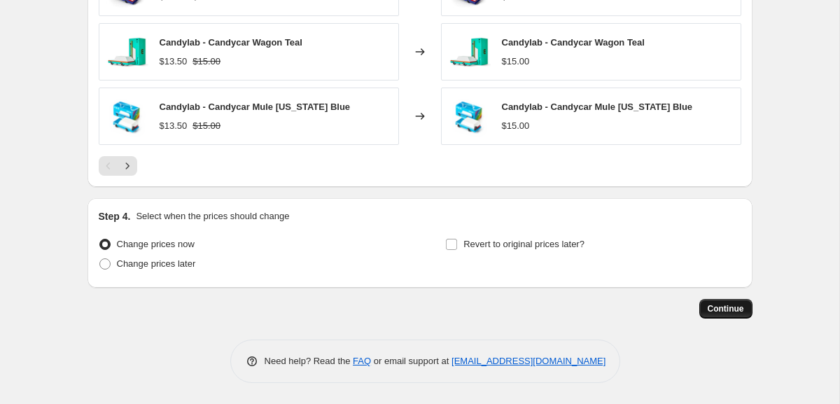
click at [728, 309] on span "Continue" at bounding box center [726, 308] width 36 height 11
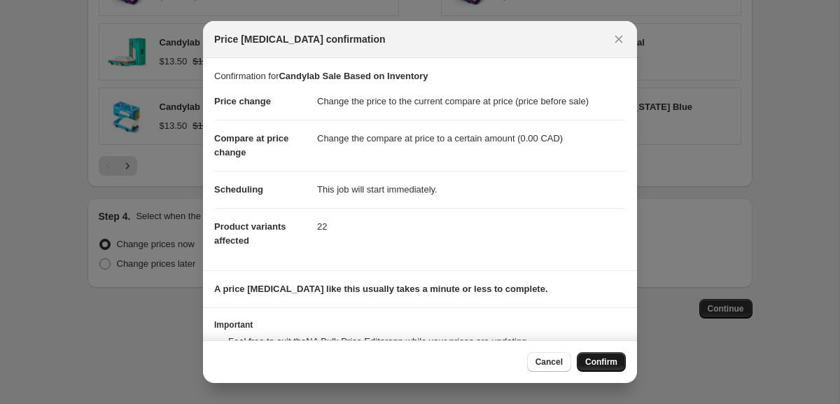
click at [602, 359] on span "Confirm" at bounding box center [601, 361] width 32 height 11
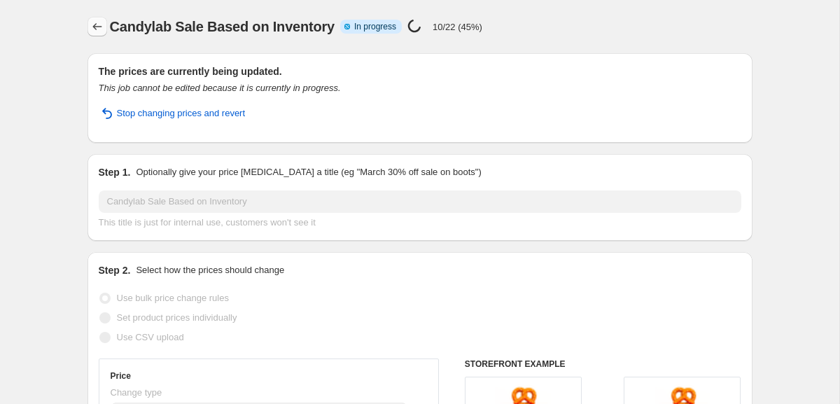
click at [99, 34] on button "Price change jobs" at bounding box center [98, 27] width 20 height 20
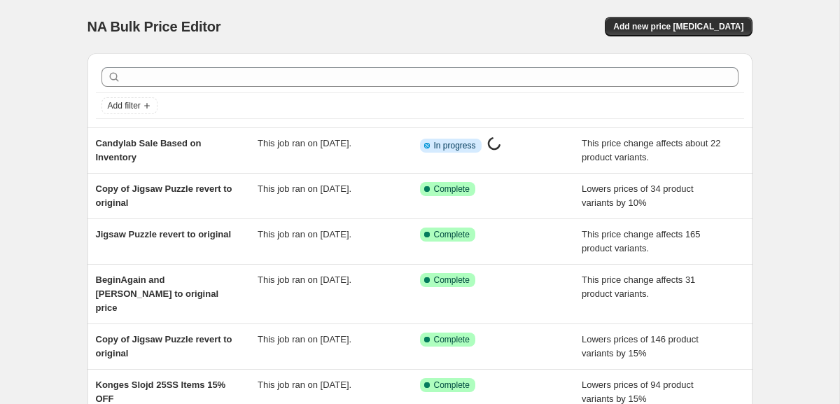
click at [373, 20] on div "NA Bulk Price Editor" at bounding box center [248, 27] width 320 height 20
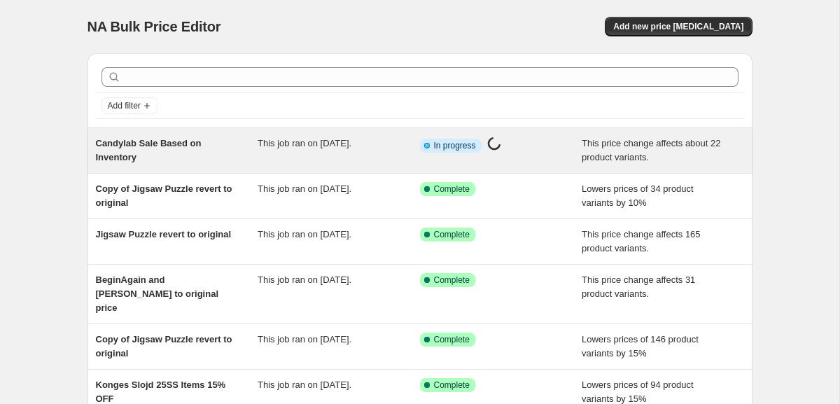
click at [197, 151] on div "Candylab Sale Based on Inventory" at bounding box center [177, 151] width 162 height 28
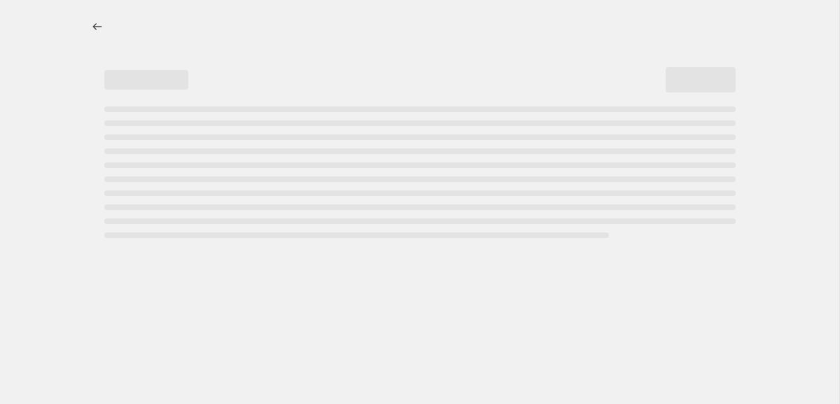
select select "ecap"
select select "to"
select select "vendor"
select select "collection"
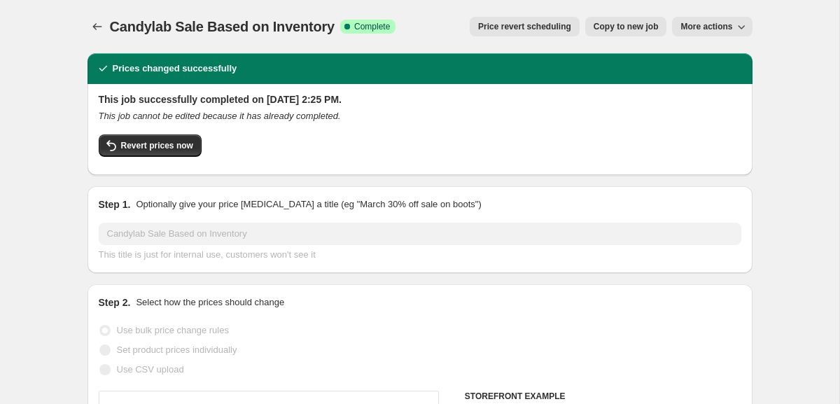
click at [640, 30] on span "Copy to new job" at bounding box center [626, 26] width 65 height 11
select select "ecap"
select select "to"
select select "vendor"
select select "collection"
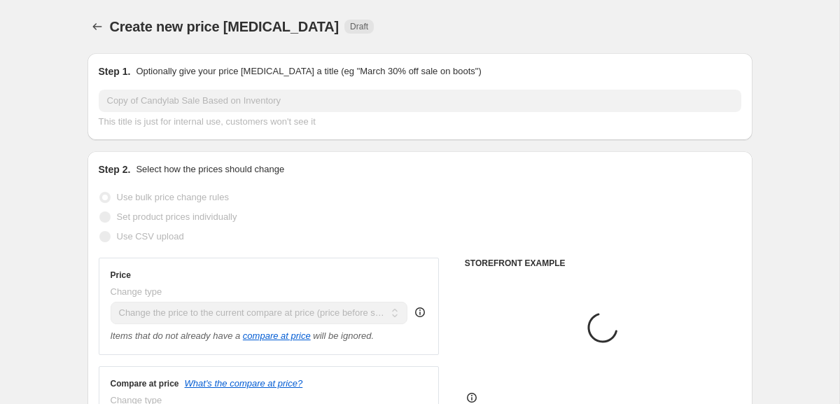
click at [640, 29] on div "Create new price [MEDICAL_DATA] Draft" at bounding box center [420, 27] width 665 height 20
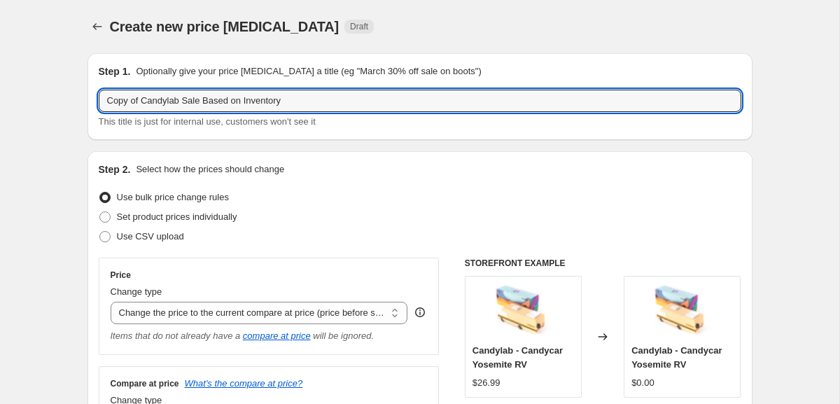
drag, startPoint x: 141, startPoint y: 97, endPoint x: 28, endPoint y: 78, distance: 115.1
type input "Candylab Sale Based on Inventory"
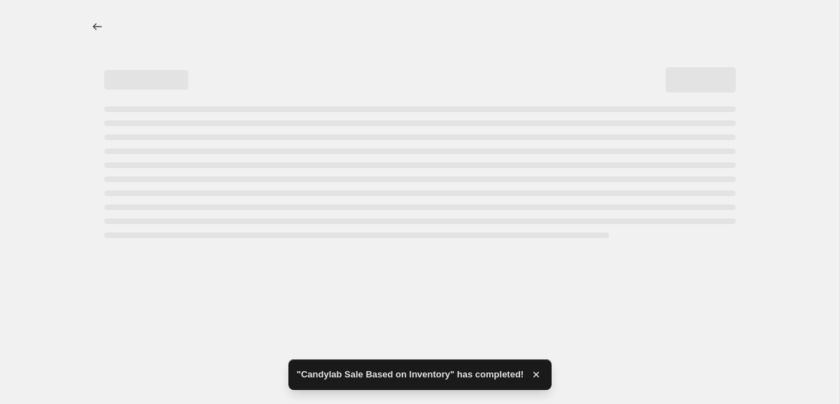
select select "ecap"
select select "to"
select select "vendor"
select select "collection"
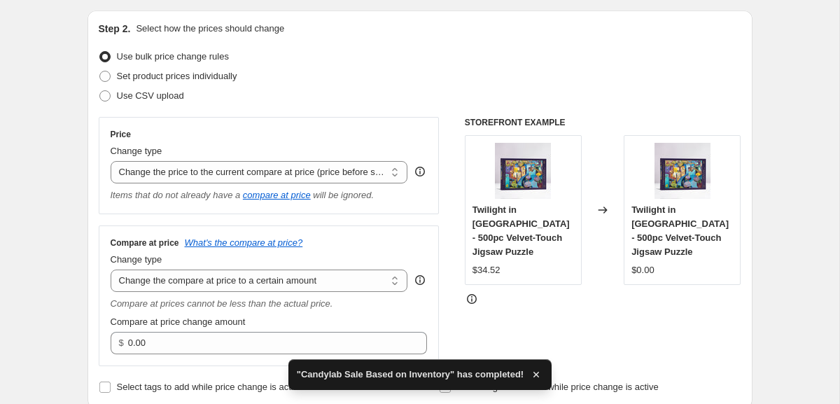
scroll to position [165, 0]
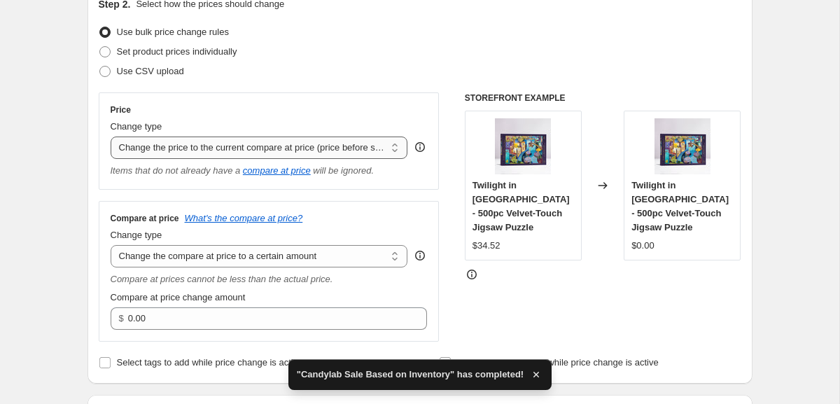
click at [251, 144] on select "Change the price to a certain amount Change the price by a certain amount Chang…" at bounding box center [260, 148] width 298 height 22
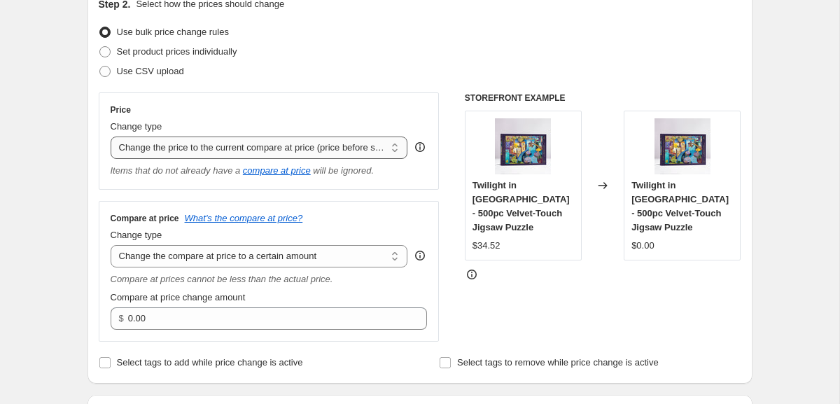
select select "percentage"
click at [111, 137] on select "Change the price to a certain amount Change the price by a certain amount Chang…" at bounding box center [260, 148] width 298 height 22
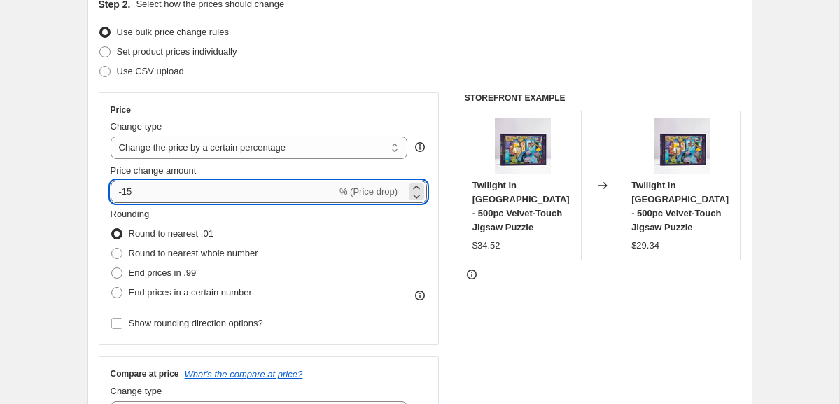
click at [203, 199] on input "-15" at bounding box center [224, 192] width 226 height 22
type input "-10"
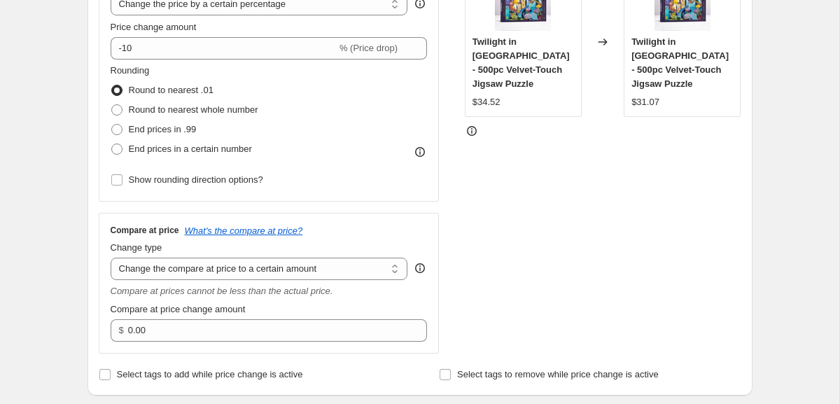
scroll to position [433, 0]
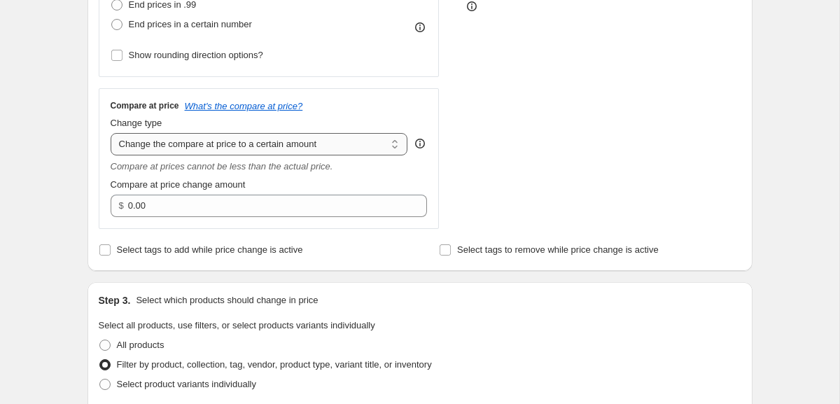
click at [272, 141] on select "Change the compare at price to the current price (sale) Change the compare at p…" at bounding box center [260, 144] width 298 height 22
select select "ep"
click at [111, 133] on select "Change the compare at price to the current price (sale) Change the compare at p…" at bounding box center [260, 144] width 298 height 22
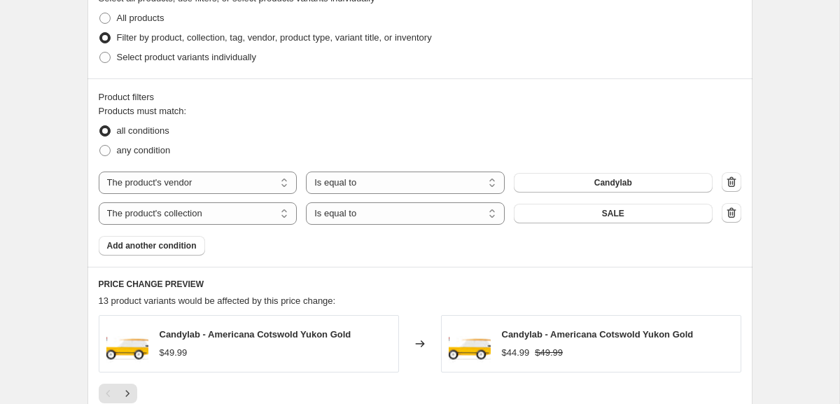
scroll to position [789, 0]
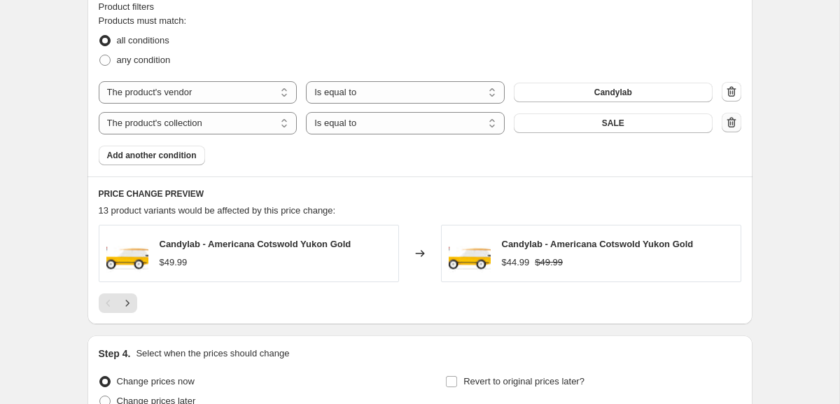
click at [730, 125] on icon "button" at bounding box center [730, 123] width 1 height 4
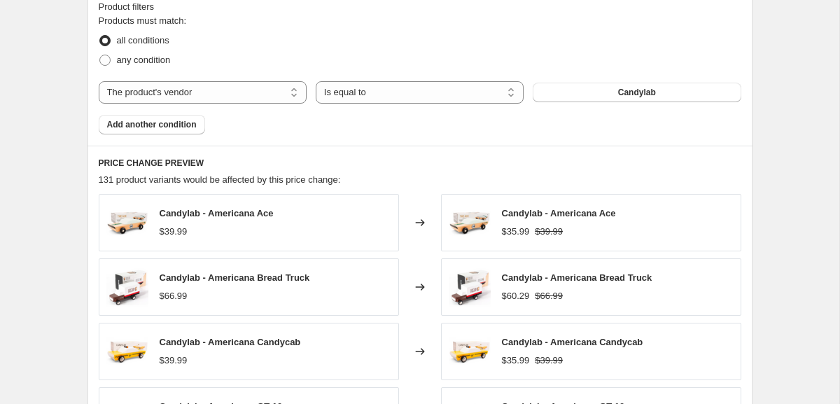
click at [190, 124] on span "Add another condition" at bounding box center [152, 124] width 90 height 11
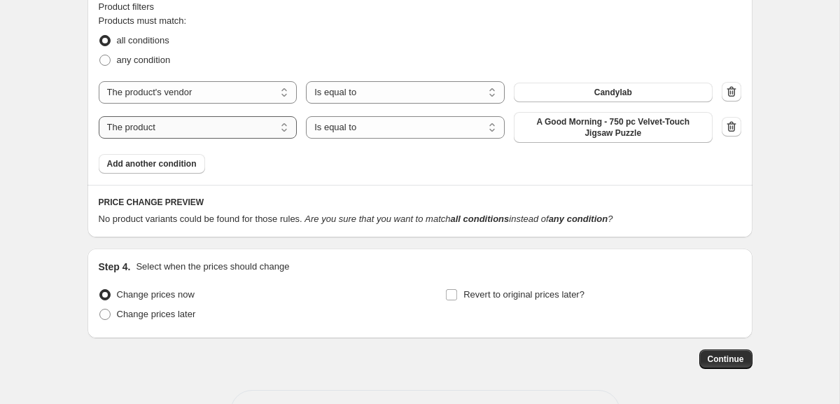
click at [227, 130] on select "The product The product's collection The product's tag The product's vendor The…" at bounding box center [198, 127] width 199 height 22
select select "inventory_quantity"
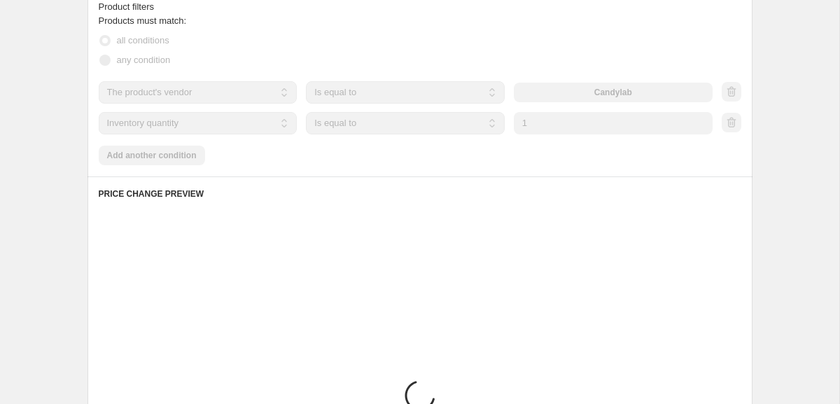
click at [436, 128] on select "Is equal to Is not equal to Is greater than Is less than" at bounding box center [405, 123] width 199 height 22
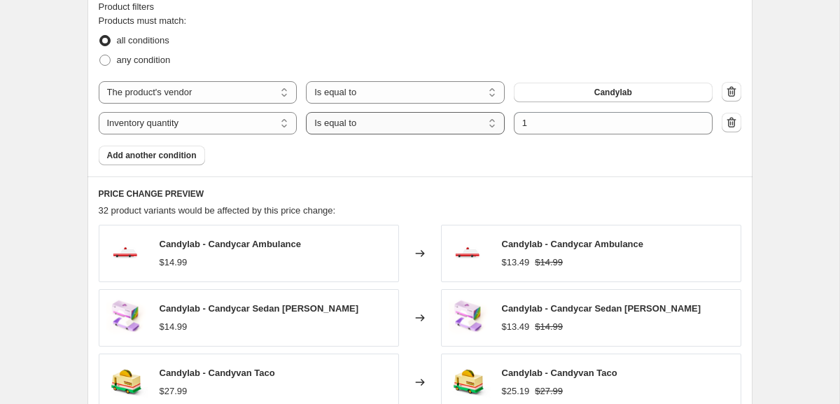
select select ">"
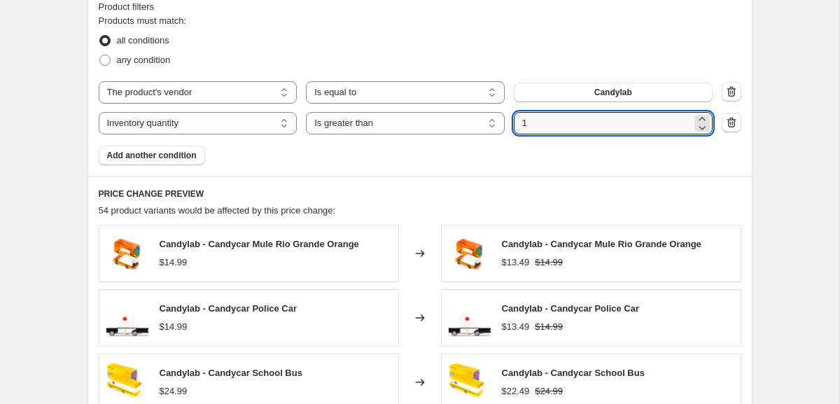
drag, startPoint x: 543, startPoint y: 122, endPoint x: 445, endPoint y: 111, distance: 98.7
click at [445, 111] on div "The product The product's collection The product's tag The product's vendor The…" at bounding box center [420, 107] width 643 height 53
click at [513, 162] on div "Products must match: all conditions any condition The product The product's col…" at bounding box center [420, 89] width 643 height 151
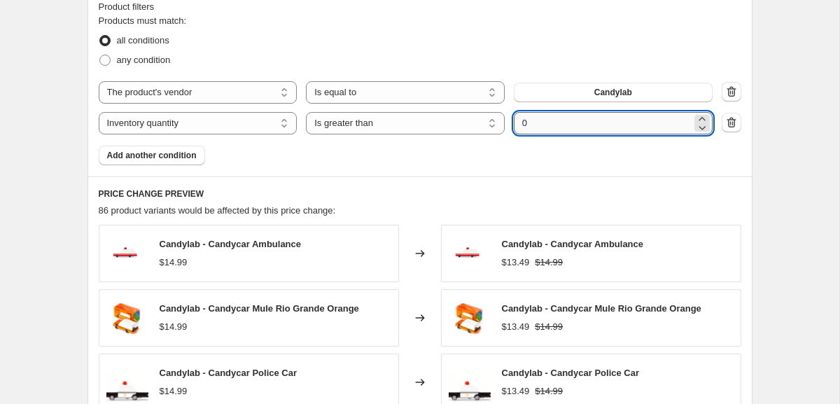
click at [559, 126] on input "0" at bounding box center [603, 123] width 178 height 22
type input "2"
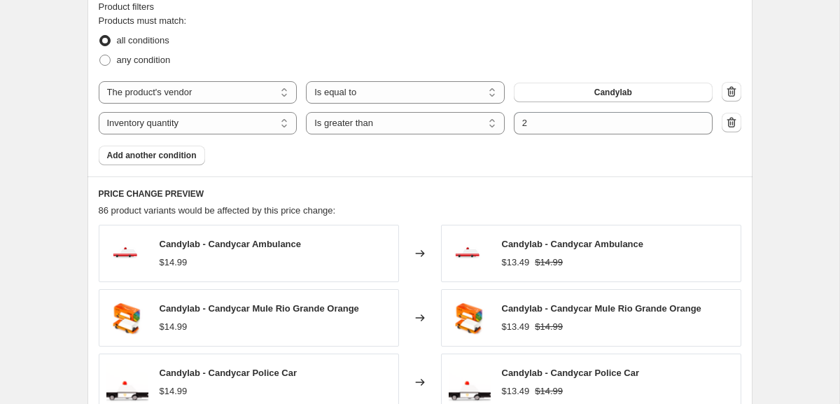
click at [539, 147] on div "Products must match: all conditions any condition The product The product's col…" at bounding box center [420, 89] width 643 height 151
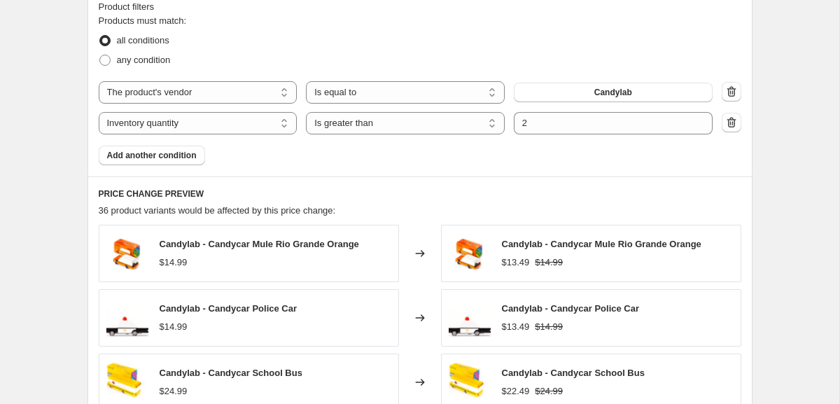
click at [464, 168] on div "Product filters Products must match: all conditions any condition The product T…" at bounding box center [420, 82] width 665 height 188
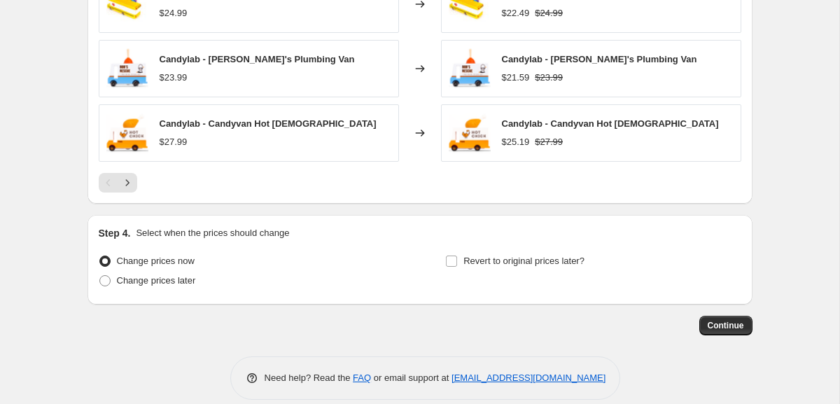
scroll to position [1184, 0]
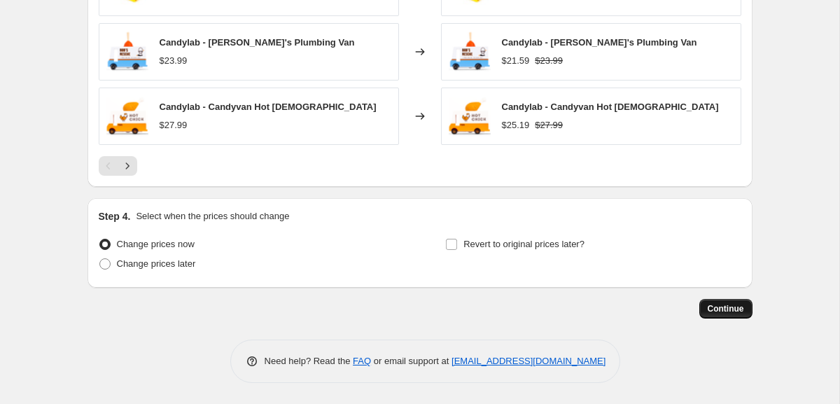
click at [719, 310] on span "Continue" at bounding box center [726, 308] width 36 height 11
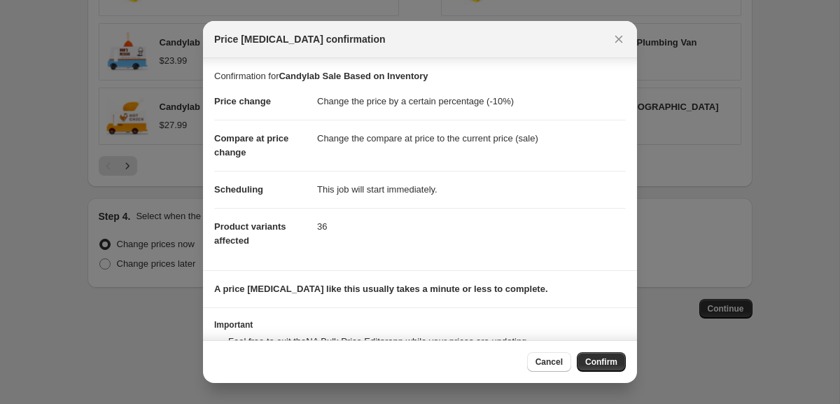
scroll to position [56, 0]
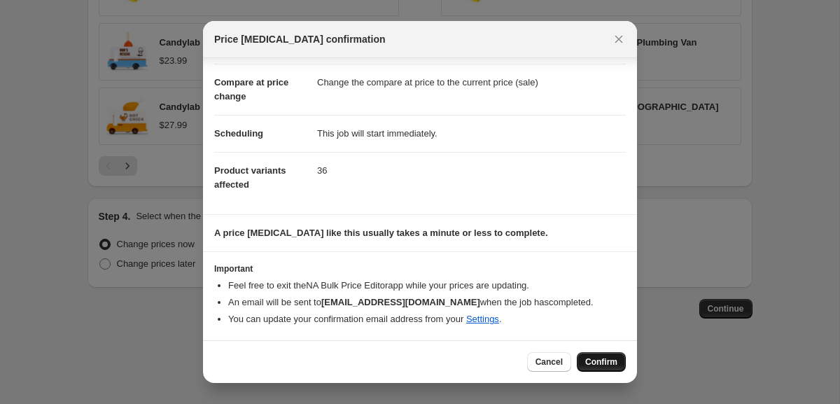
click at [596, 359] on span "Confirm" at bounding box center [601, 361] width 32 height 11
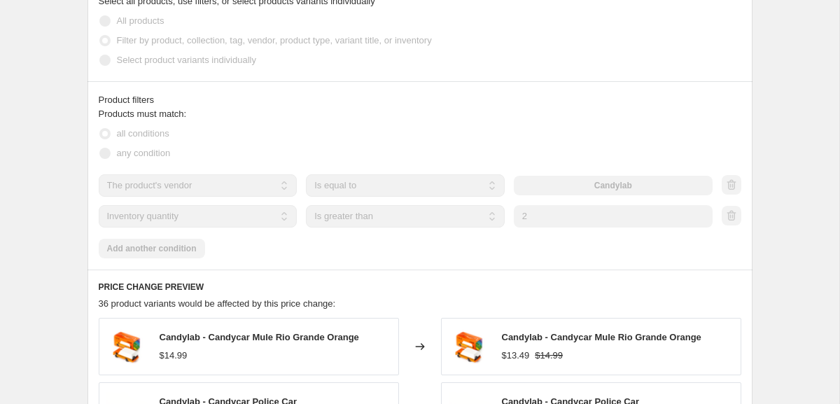
scroll to position [868, 0]
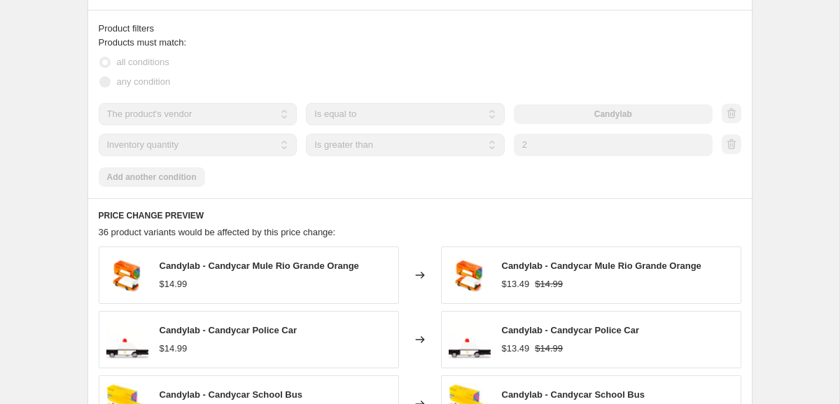
click at [316, 205] on div "PRICE CHANGE PREVIEW 36 product variants would be affected by this price change…" at bounding box center [420, 400] width 665 height 405
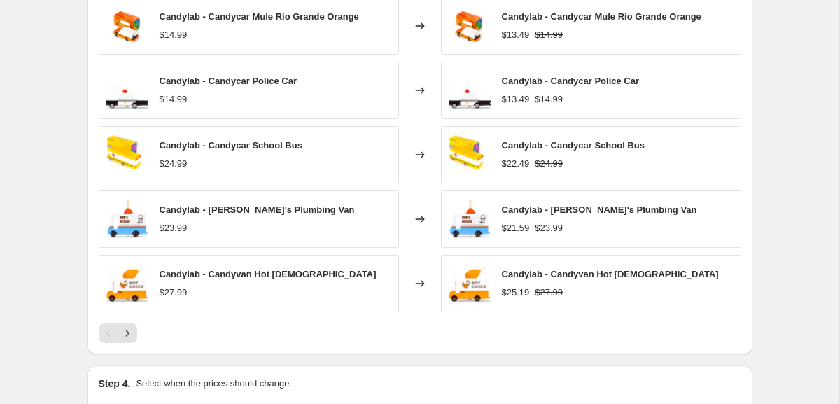
scroll to position [1119, 0]
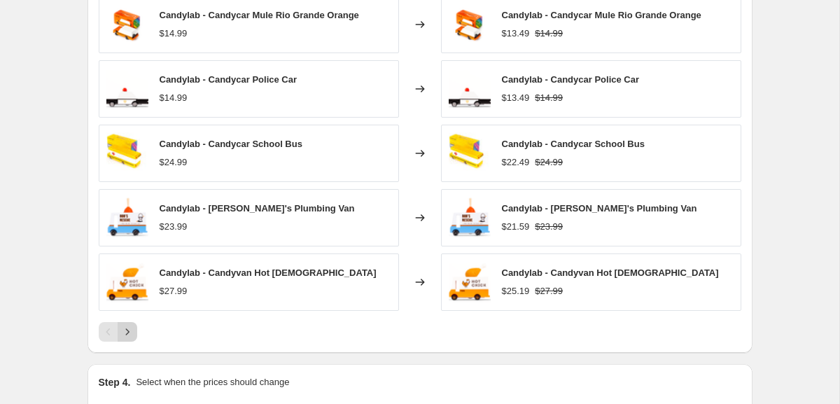
click at [129, 324] on button "Next" at bounding box center [128, 332] width 20 height 20
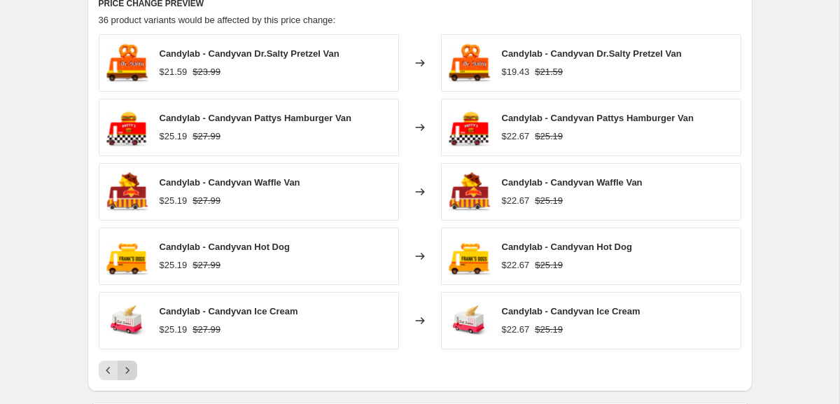
scroll to position [1080, 0]
click at [132, 370] on icon "Next" at bounding box center [127, 371] width 14 height 14
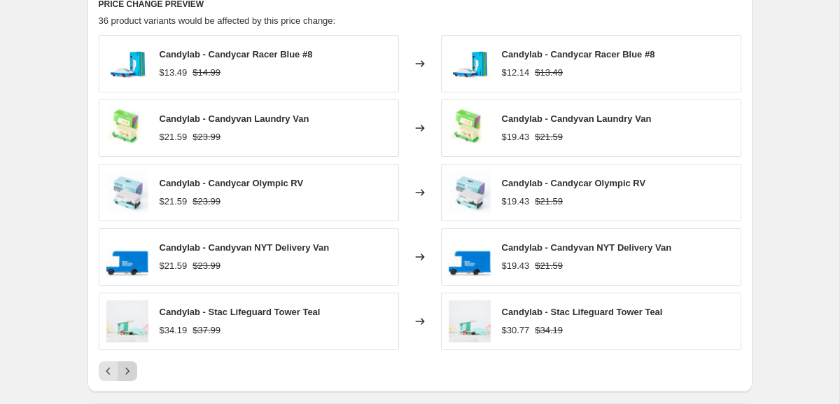
click at [132, 370] on icon "Next" at bounding box center [127, 371] width 14 height 14
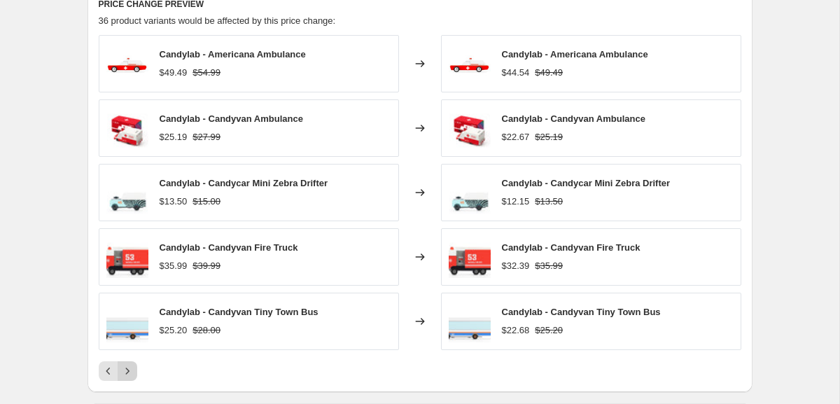
click at [132, 370] on icon "Next" at bounding box center [127, 371] width 14 height 14
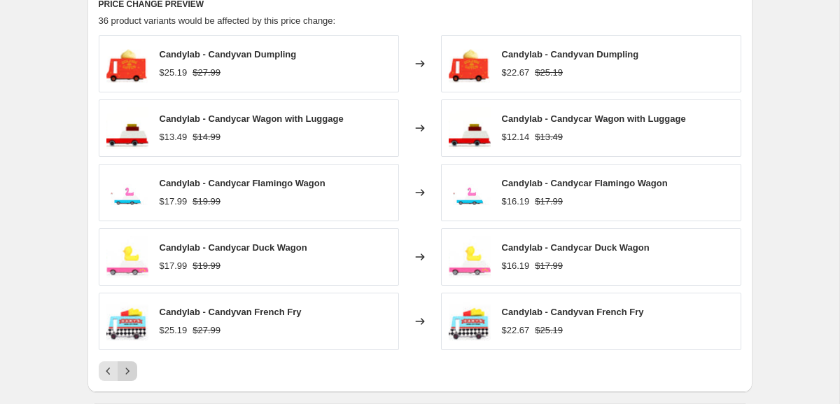
click at [132, 370] on icon "Next" at bounding box center [127, 371] width 14 height 14
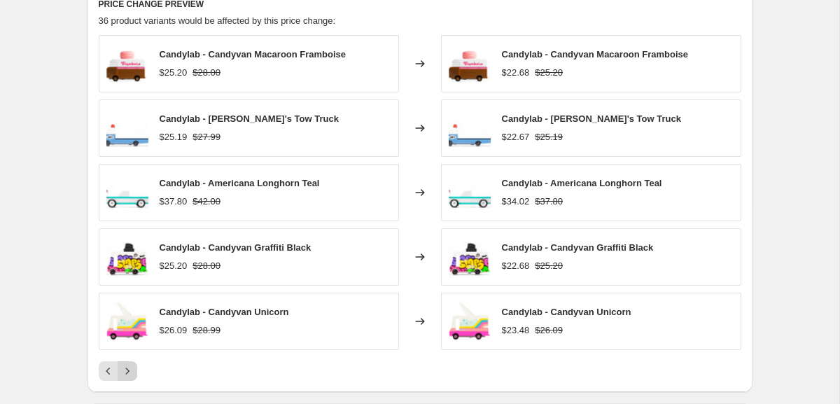
click at [132, 371] on icon "Next" at bounding box center [127, 371] width 14 height 14
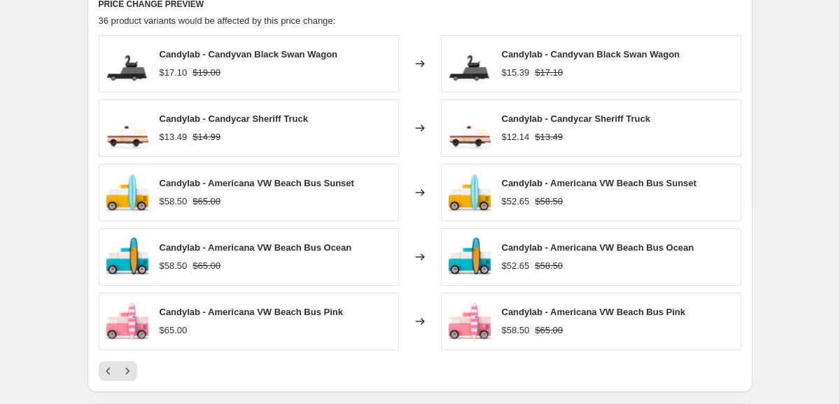
click at [151, 371] on div at bounding box center [420, 371] width 643 height 20
click at [132, 366] on icon "Next" at bounding box center [127, 371] width 14 height 14
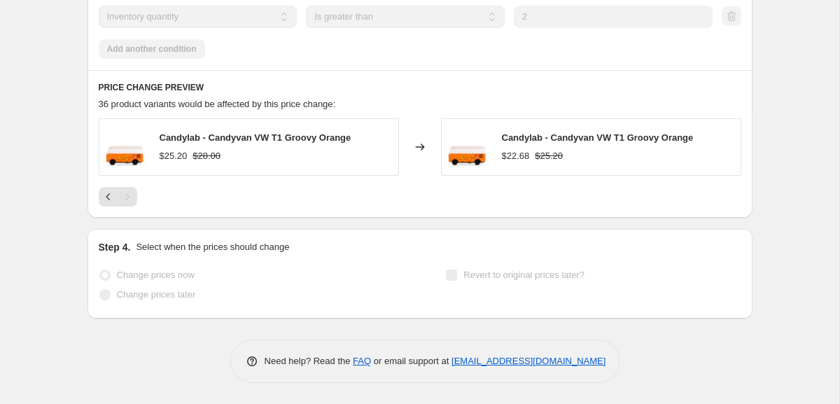
scroll to position [996, 0]
click at [110, 194] on icon "Previous" at bounding box center [109, 197] width 14 height 14
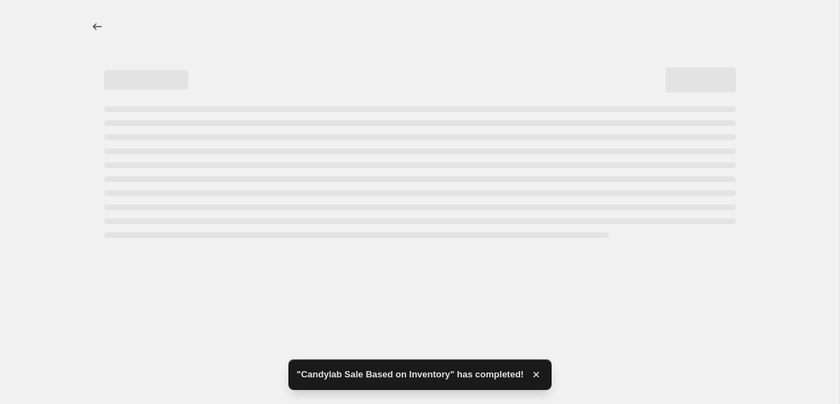
scroll to position [0, 0]
select select "percentage"
select select "vendor"
select select "inventory_quantity"
select select ">"
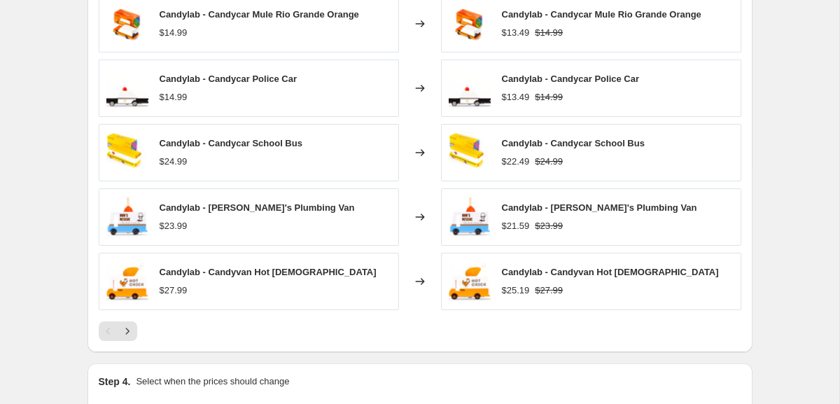
scroll to position [1153, 0]
click at [127, 319] on div "Candylab - Candycar Mule Rio Grande Orange $14.99 Changed to Candylab - Candyca…" at bounding box center [420, 167] width 643 height 346
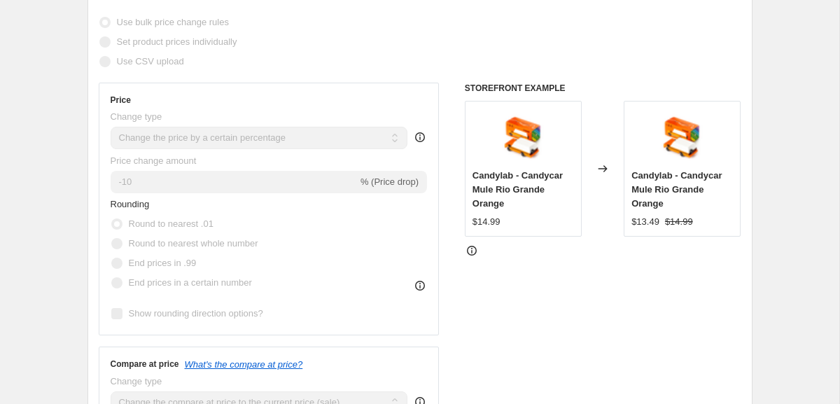
scroll to position [0, 0]
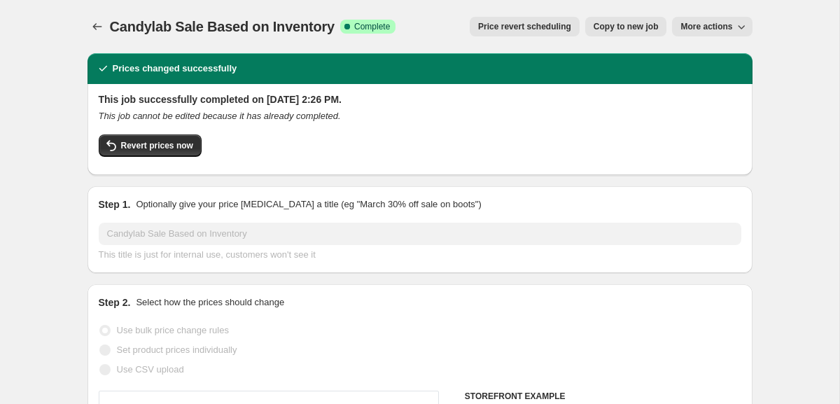
click at [99, 37] on div "Candylab Sale Based on Inventory. This page is ready Candylab Sale Based on Inv…" at bounding box center [420, 26] width 665 height 53
click at [99, 30] on icon "Price change jobs" at bounding box center [97, 27] width 14 height 14
